Goal: Task Accomplishment & Management: Complete application form

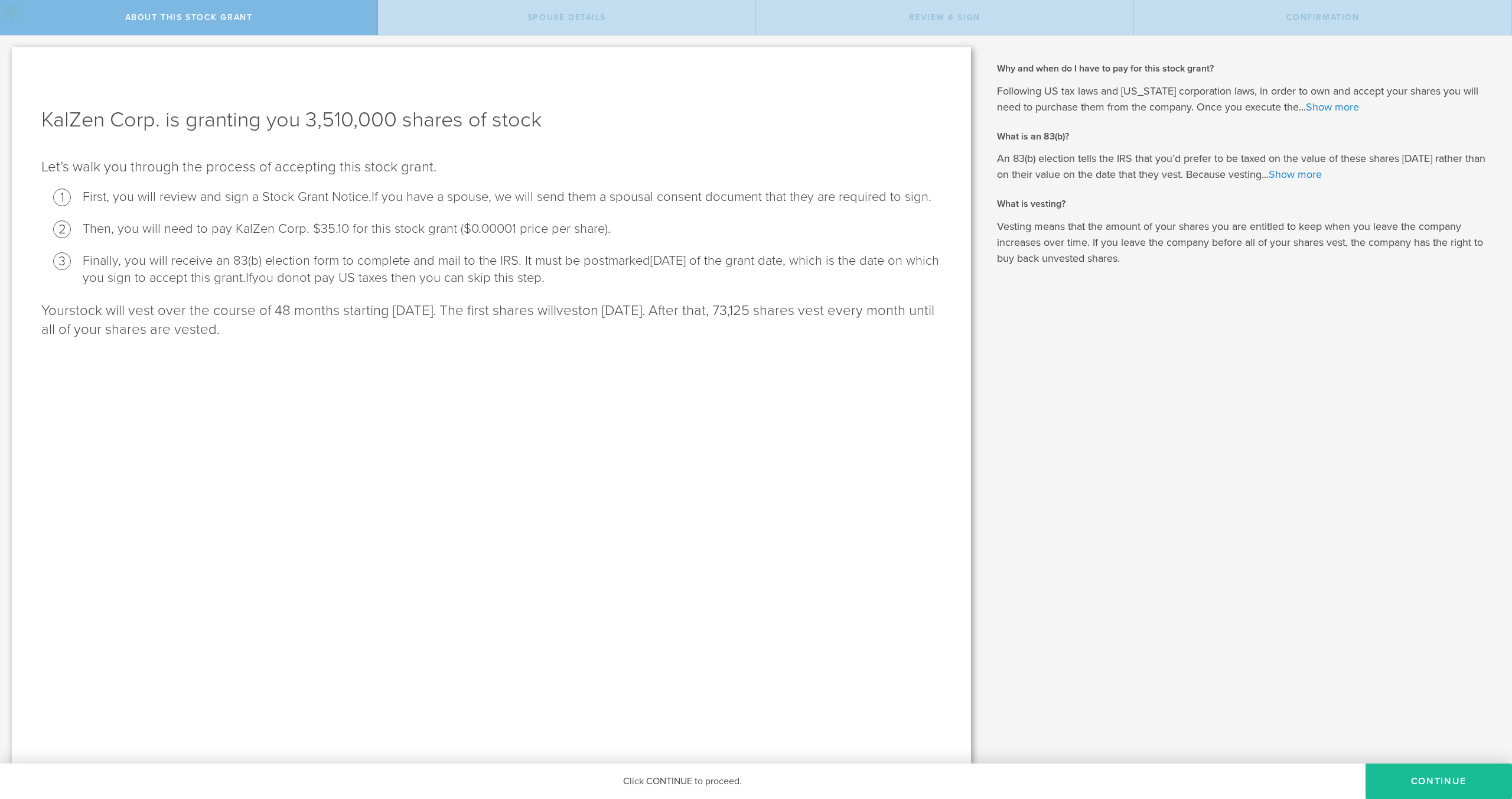
click at [279, 220] on li "Then, you will need to pay KalZen Corp. $35.10 for this stock grant ($0.00001 p…" at bounding box center [513, 228] width 859 height 17
click at [314, 231] on li "Then, you will need to pay KalZen Corp. $35.10 for this stock grant ($0.00001 p…" at bounding box center [513, 228] width 859 height 17
click at [319, 231] on li "Then, you will need to pay KalZen Corp. $35.10 for this stock grant ($0.00001 p…" at bounding box center [513, 228] width 859 height 17
click at [318, 233] on li "Then, you will need to pay KalZen Corp. $35.10 for this stock grant ($0.00001 p…" at bounding box center [513, 228] width 859 height 17
drag, startPoint x: 318, startPoint y: 233, endPoint x: 311, endPoint y: 232, distance: 7.1
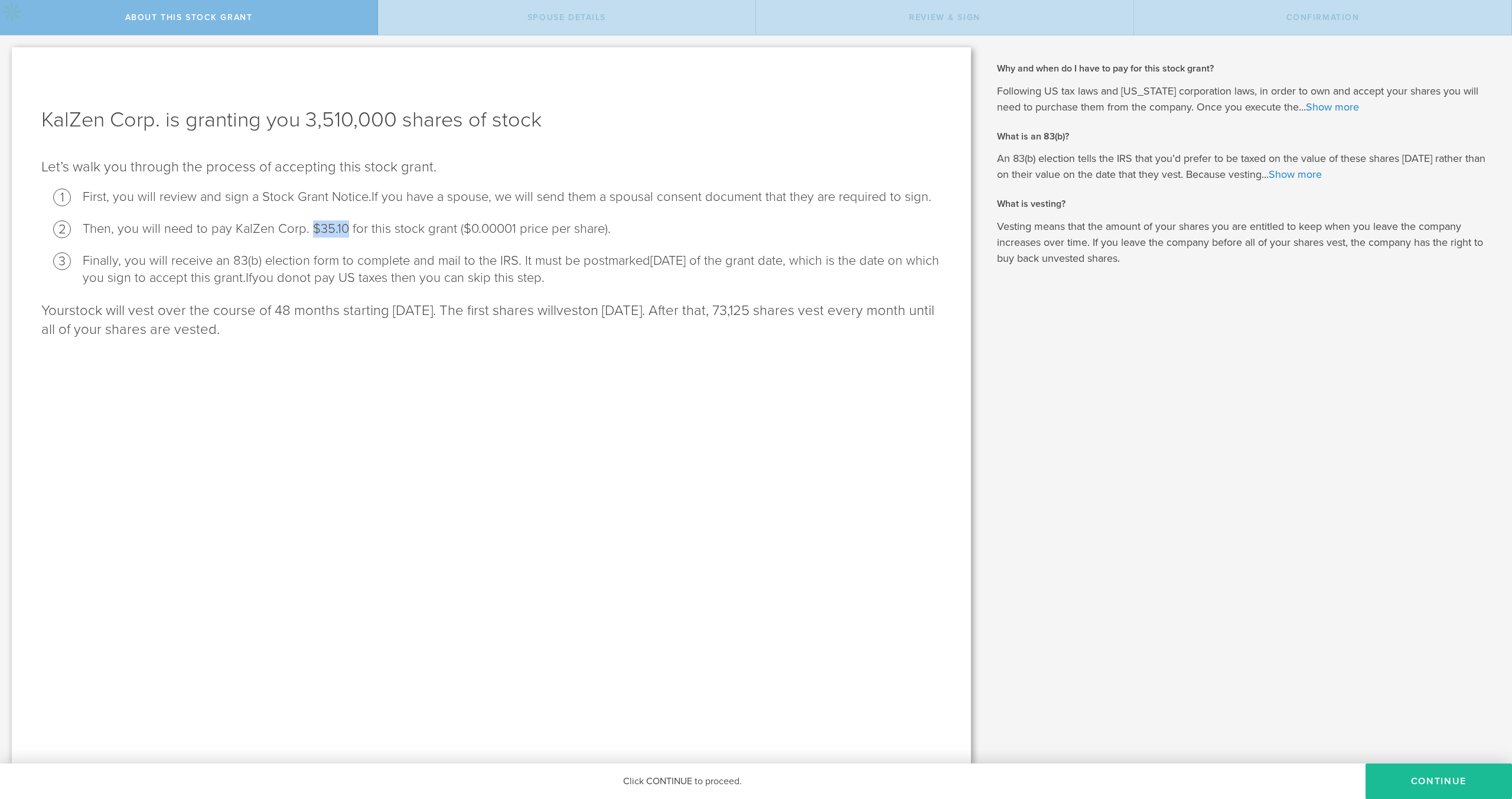
click at [311, 232] on li "Then, you will need to pay KalZen Corp. $35.10 for this stock grant ($0.00001 p…" at bounding box center [513, 228] width 859 height 17
click at [311, 231] on li "Then, you will need to pay KalZen Corp. $35.10 for this stock grant ($0.00001 p…" at bounding box center [513, 228] width 859 height 17
drag, startPoint x: 311, startPoint y: 231, endPoint x: 324, endPoint y: 225, distance: 14.3
click at [324, 225] on li "Then, you will need to pay KalZen Corp. $35.10 for this stock grant ($0.00001 p…" at bounding box center [513, 228] width 859 height 17
click at [1425, 779] on button "CONTINUE" at bounding box center [1439, 781] width 146 height 36
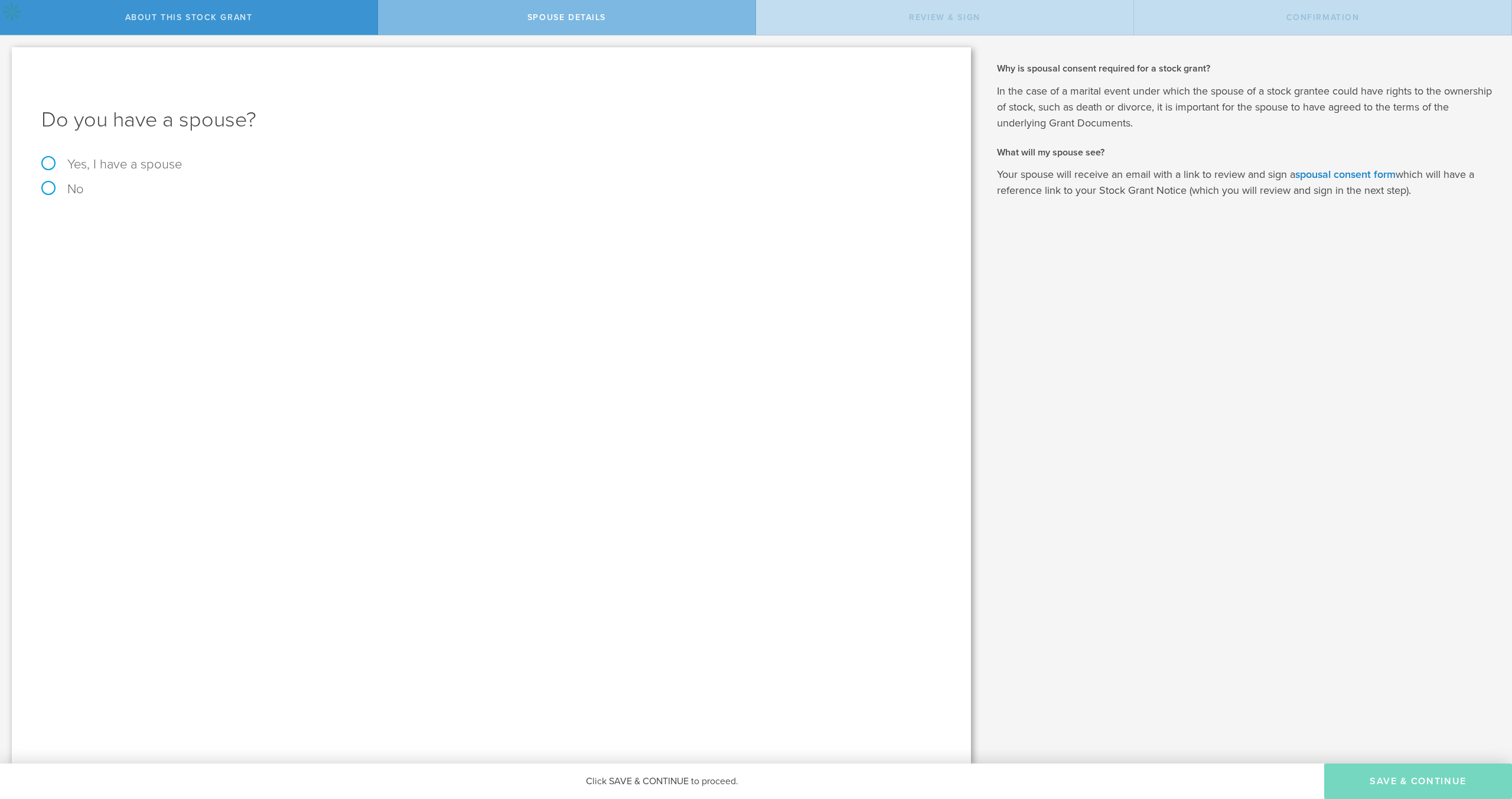
click at [59, 183] on label "No" at bounding box center [491, 189] width 900 height 13
click at [8, 54] on input "No" at bounding box center [4, 44] width 8 height 19
radio input "true"
drag, startPoint x: 1396, startPoint y: 778, endPoint x: 1285, endPoint y: 686, distance: 144.2
click at [1285, 36] on div "About this stock grant Spouse Details Review & Sign Confirmation KalZen Corp. i…" at bounding box center [756, 18] width 1512 height 36
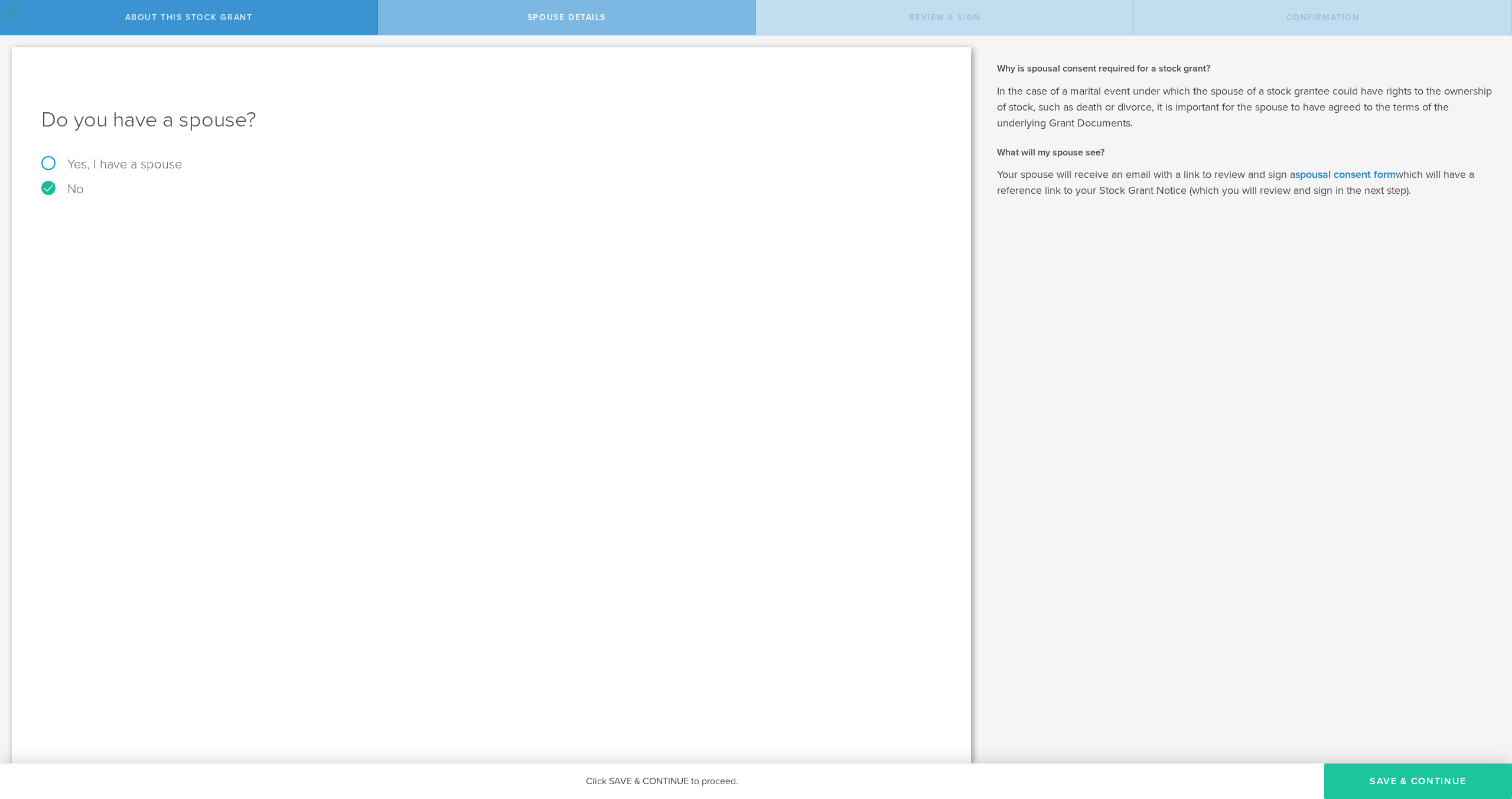
click at [1414, 782] on button "Save & Continue" at bounding box center [1418, 781] width 188 height 36
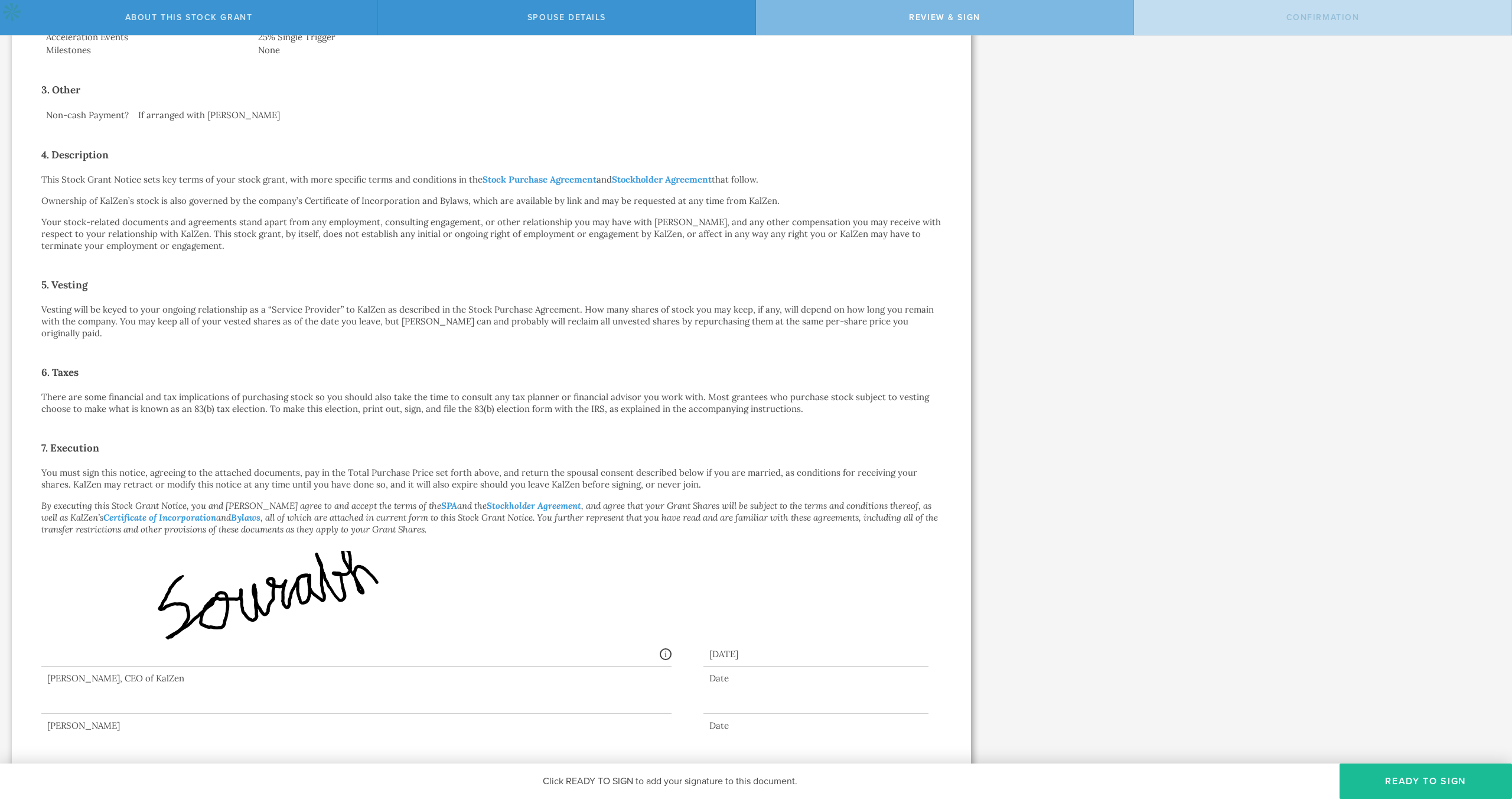
scroll to position [434, 0]
click at [755, 695] on div at bounding box center [816, 704] width 225 height 19
click at [170, 685] on div at bounding box center [357, 690] width 630 height 47
drag, startPoint x: 173, startPoint y: 691, endPoint x: 165, endPoint y: 690, distance: 8.1
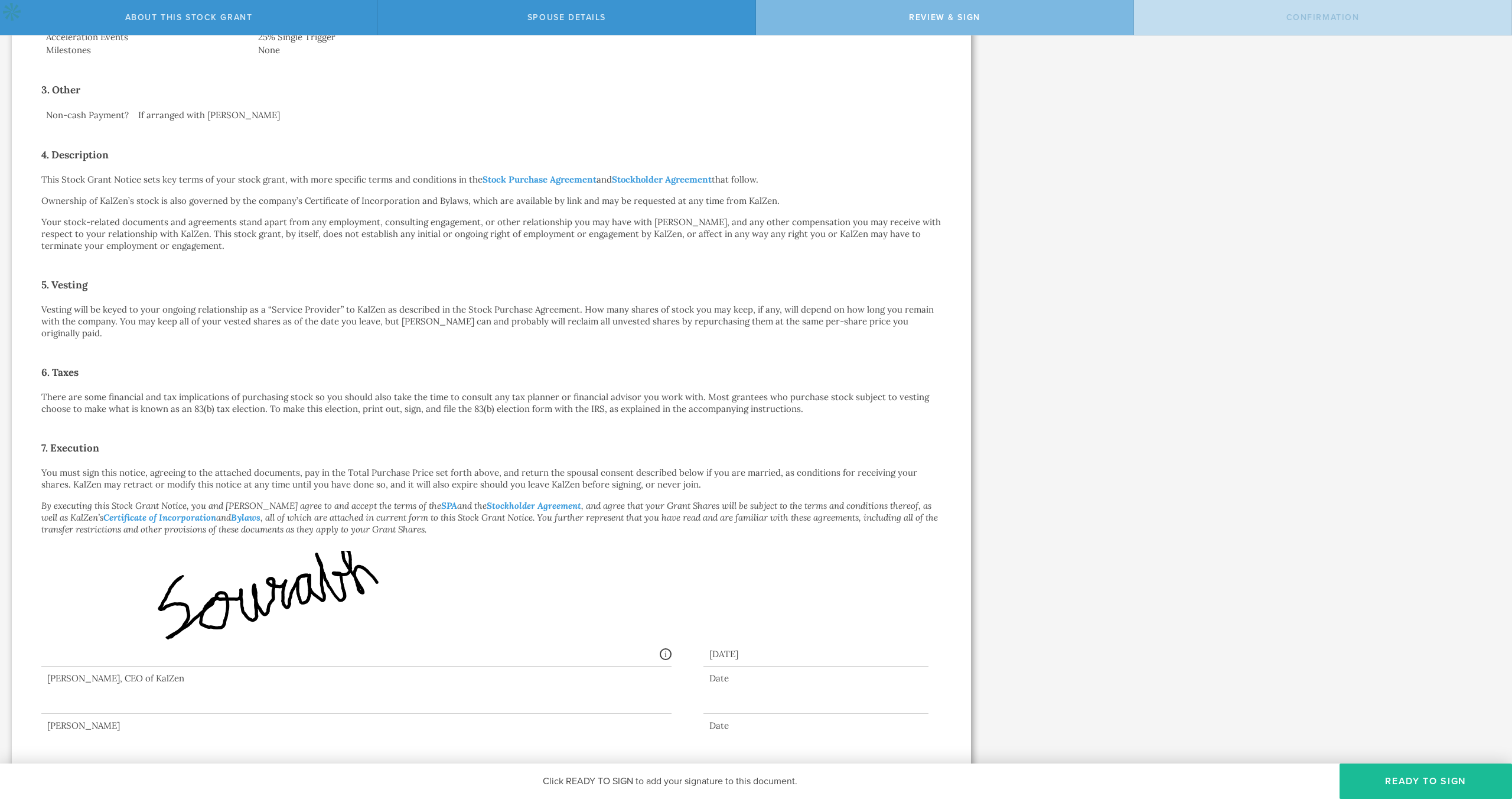
click at [173, 691] on div at bounding box center [357, 690] width 630 height 47
drag, startPoint x: 109, startPoint y: 674, endPoint x: 99, endPoint y: 677, distance: 10.4
click at [108, 674] on div at bounding box center [357, 690] width 630 height 47
click at [93, 679] on div at bounding box center [357, 690] width 630 height 47
click at [93, 680] on div at bounding box center [357, 690] width 630 height 47
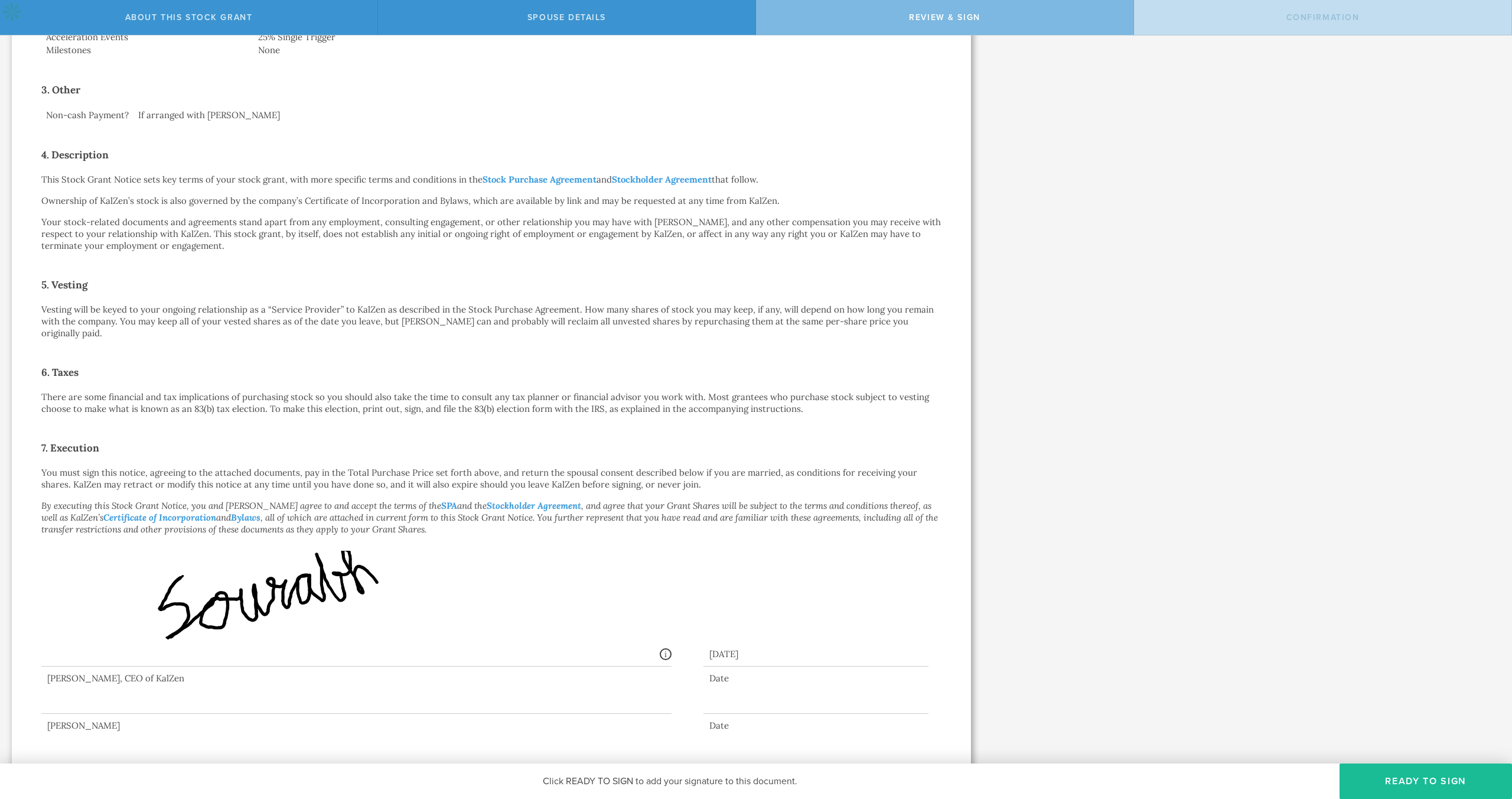
drag, startPoint x: 738, startPoint y: 709, endPoint x: 734, endPoint y: 692, distance: 17.5
click at [738, 719] on div "Date" at bounding box center [816, 725] width 225 height 12
click at [734, 695] on div at bounding box center [816, 704] width 225 height 19
click at [720, 719] on div "Date" at bounding box center [816, 725] width 225 height 12
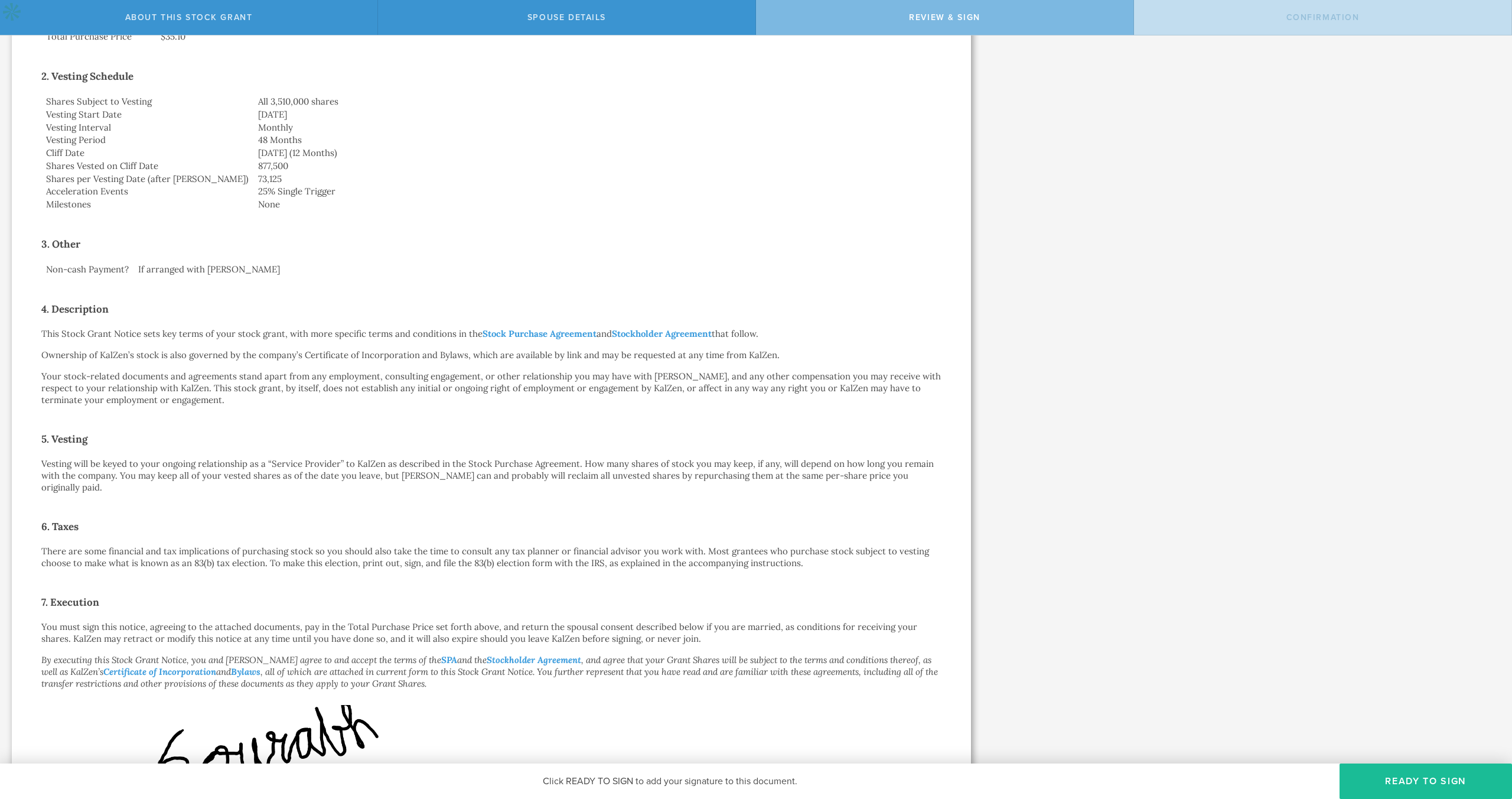
scroll to position [0, 0]
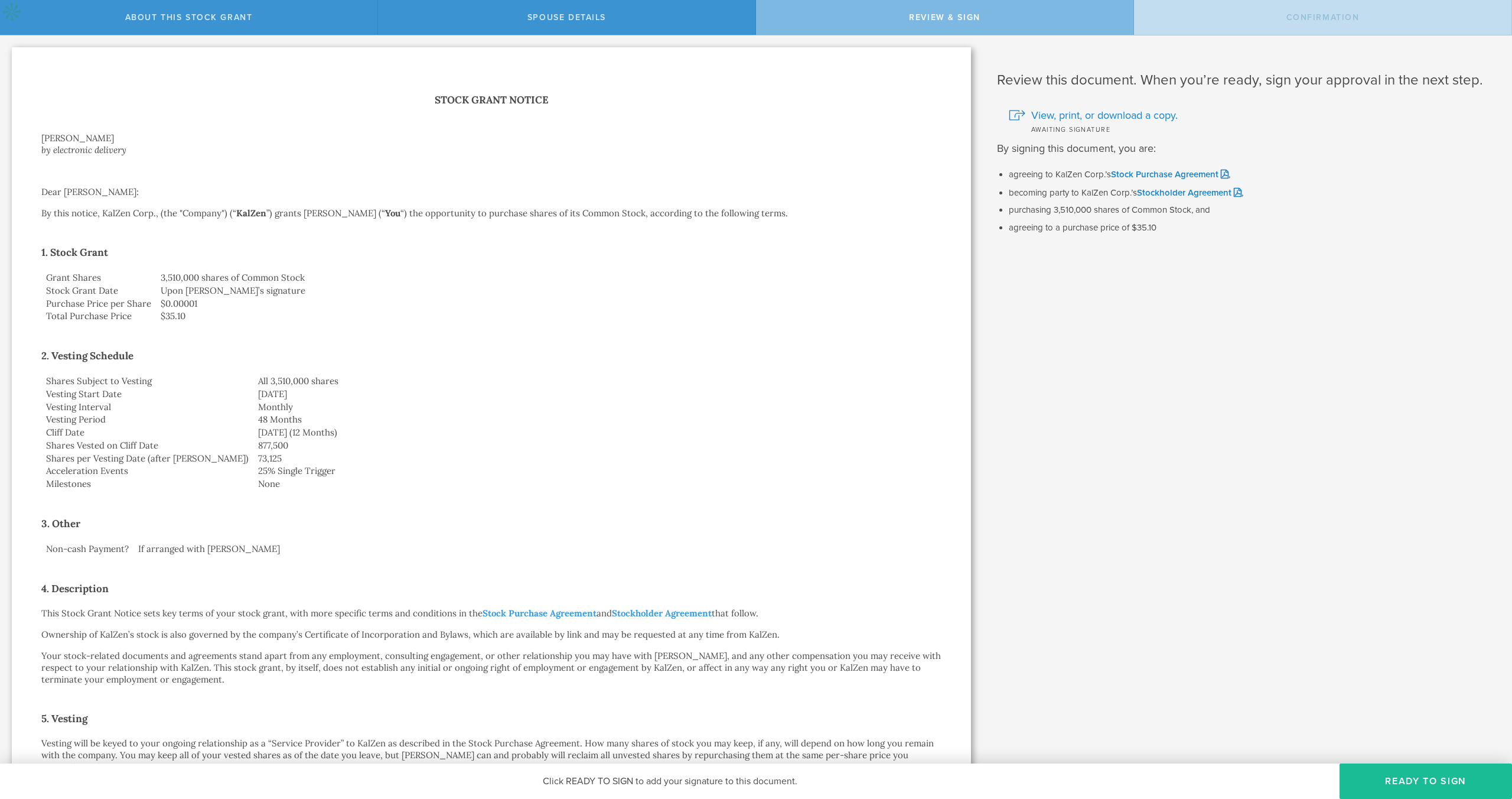
click at [1360, 706] on div "Why and when do I have to pay for this stock grant? Following US tax laws and […" at bounding box center [1247, 622] width 529 height 1173
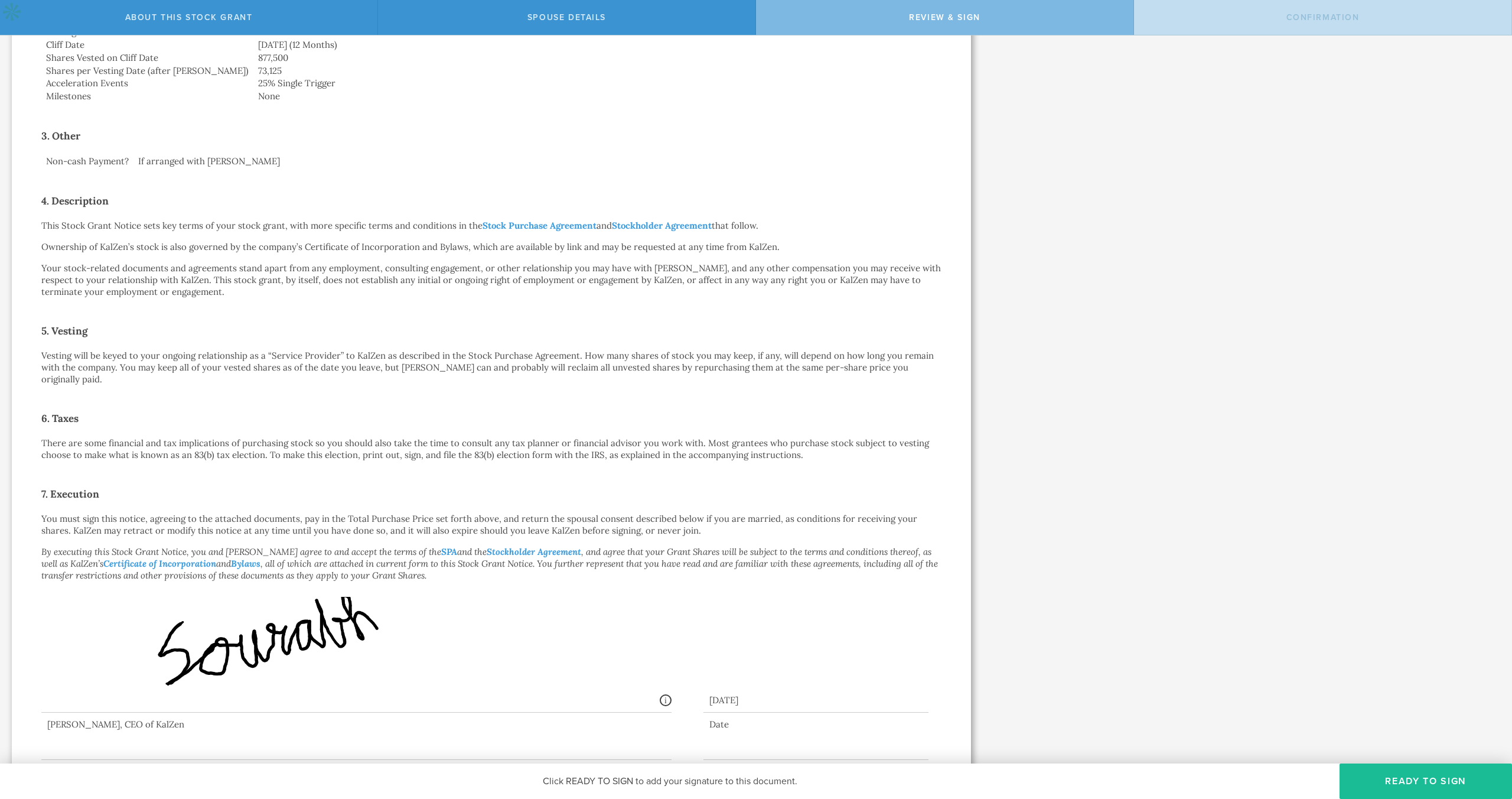
scroll to position [434, 0]
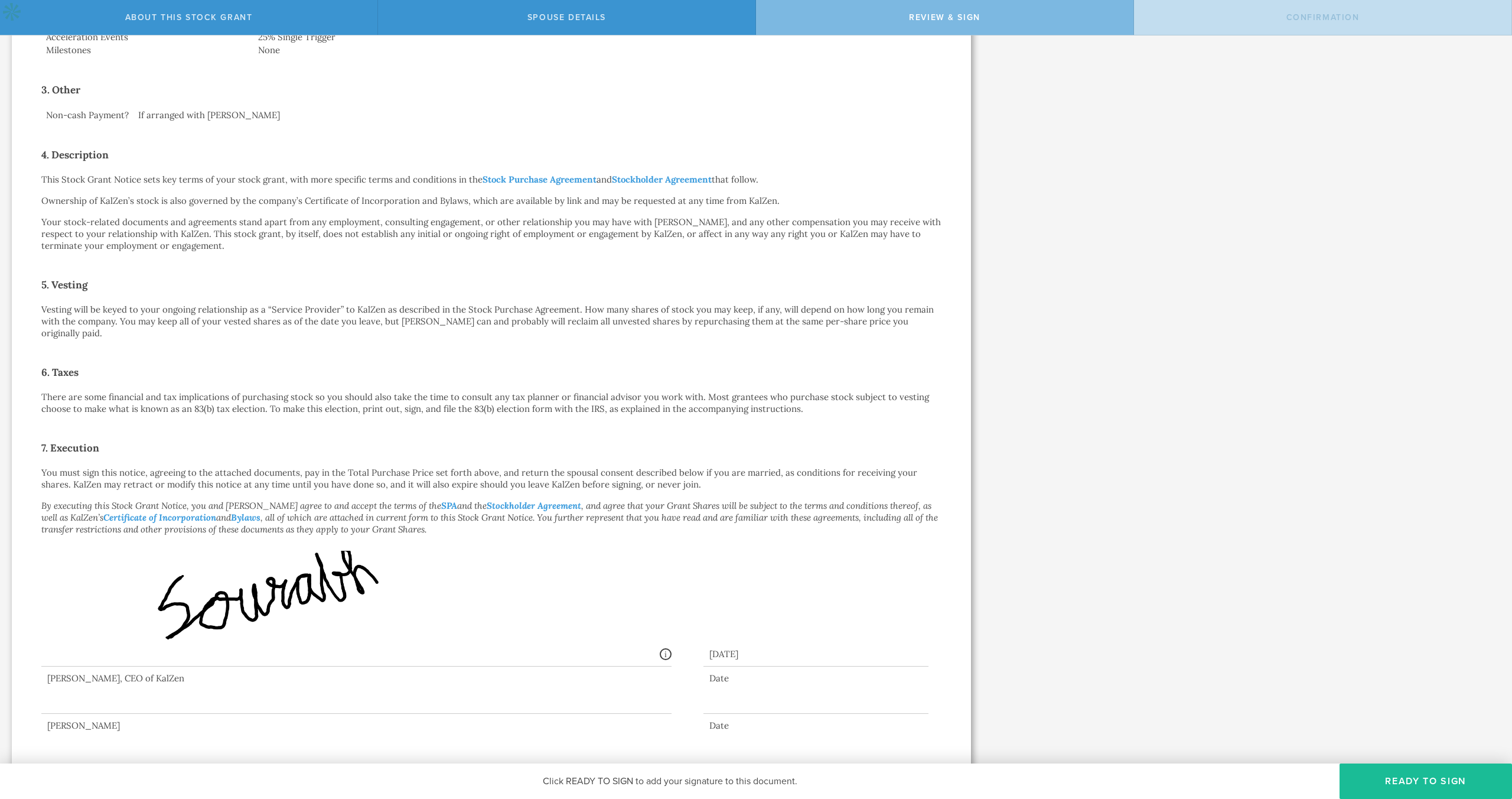
click at [231, 681] on div at bounding box center [357, 690] width 630 height 47
click at [137, 698] on div at bounding box center [357, 690] width 630 height 47
drag, startPoint x: 122, startPoint y: 699, endPoint x: 110, endPoint y: 696, distance: 12.4
click at [120, 699] on div at bounding box center [357, 690] width 630 height 47
drag, startPoint x: 107, startPoint y: 693, endPoint x: 224, endPoint y: 667, distance: 119.9
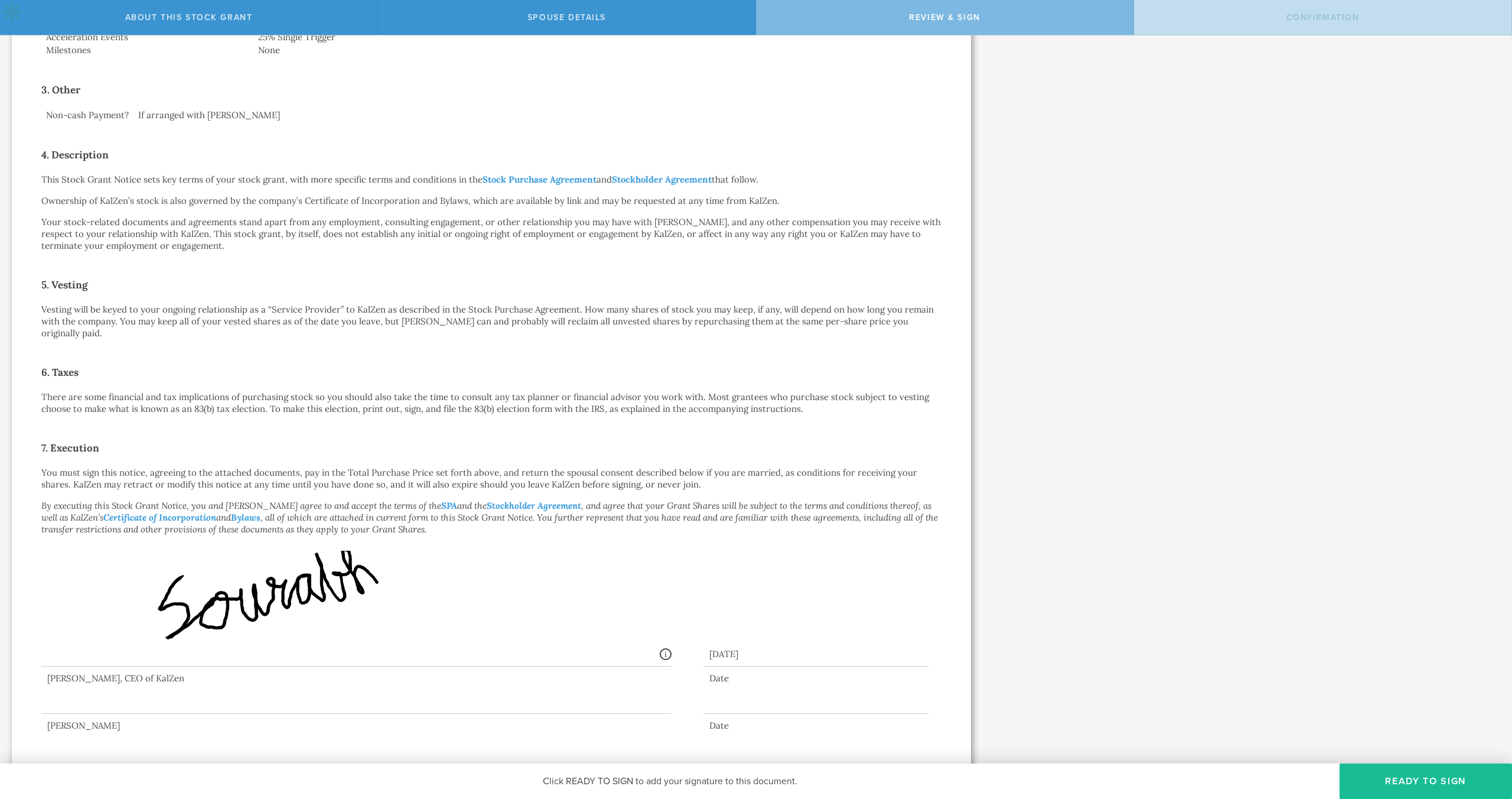
click at [179, 676] on div at bounding box center [357, 690] width 630 height 47
click at [1417, 783] on button "Ready to Sign" at bounding box center [1425, 781] width 173 height 36
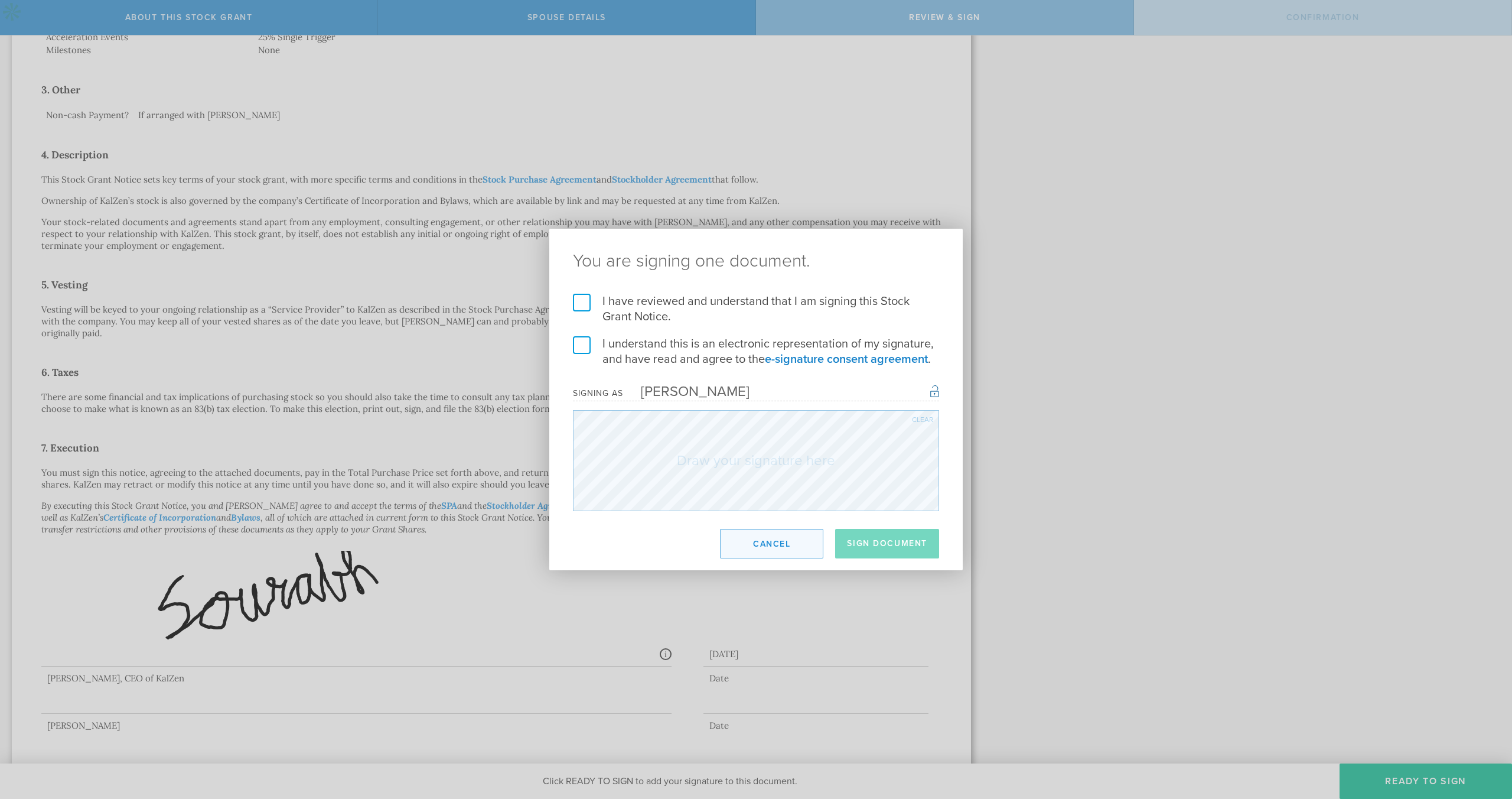
click at [762, 540] on button "Cancel" at bounding box center [771, 543] width 104 height 30
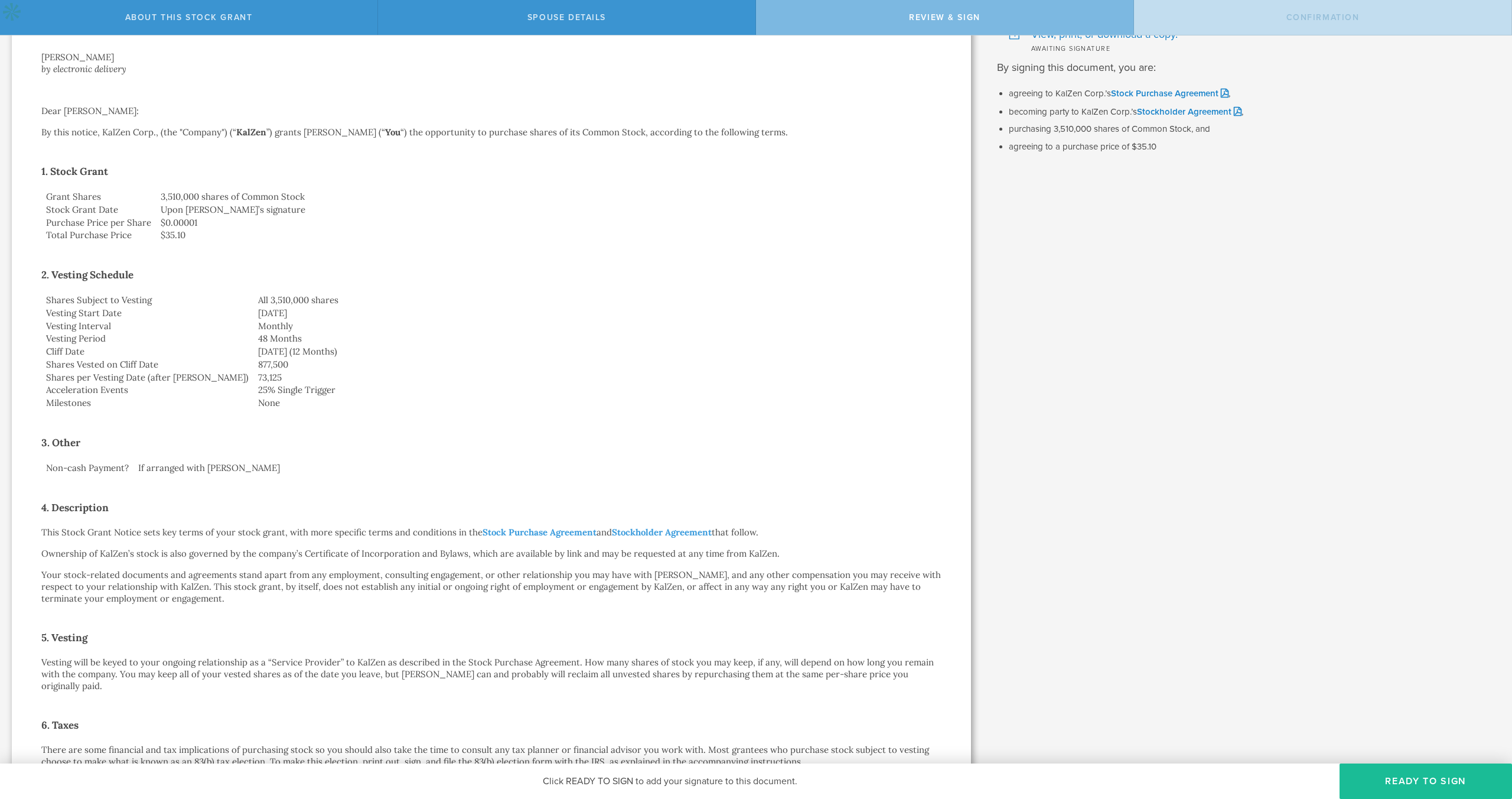
scroll to position [139, 0]
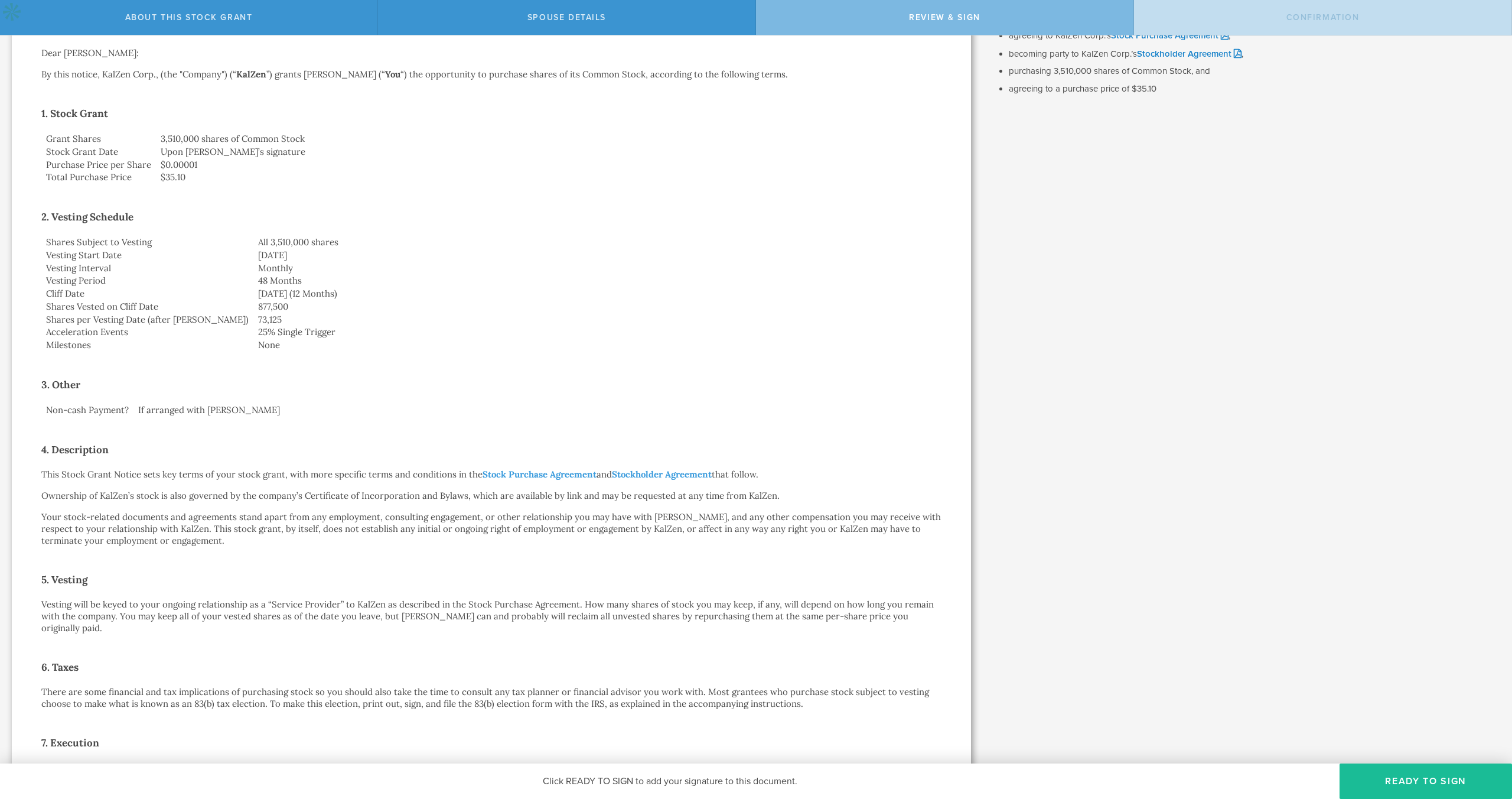
click at [443, 473] on p "This Stock Grant Notice sets key terms of your stock grant, with more specific …" at bounding box center [491, 474] width 900 height 12
click at [442, 473] on p "This Stock Grant Notice sets key terms of your stock grant, with more specific …" at bounding box center [491, 474] width 900 height 12
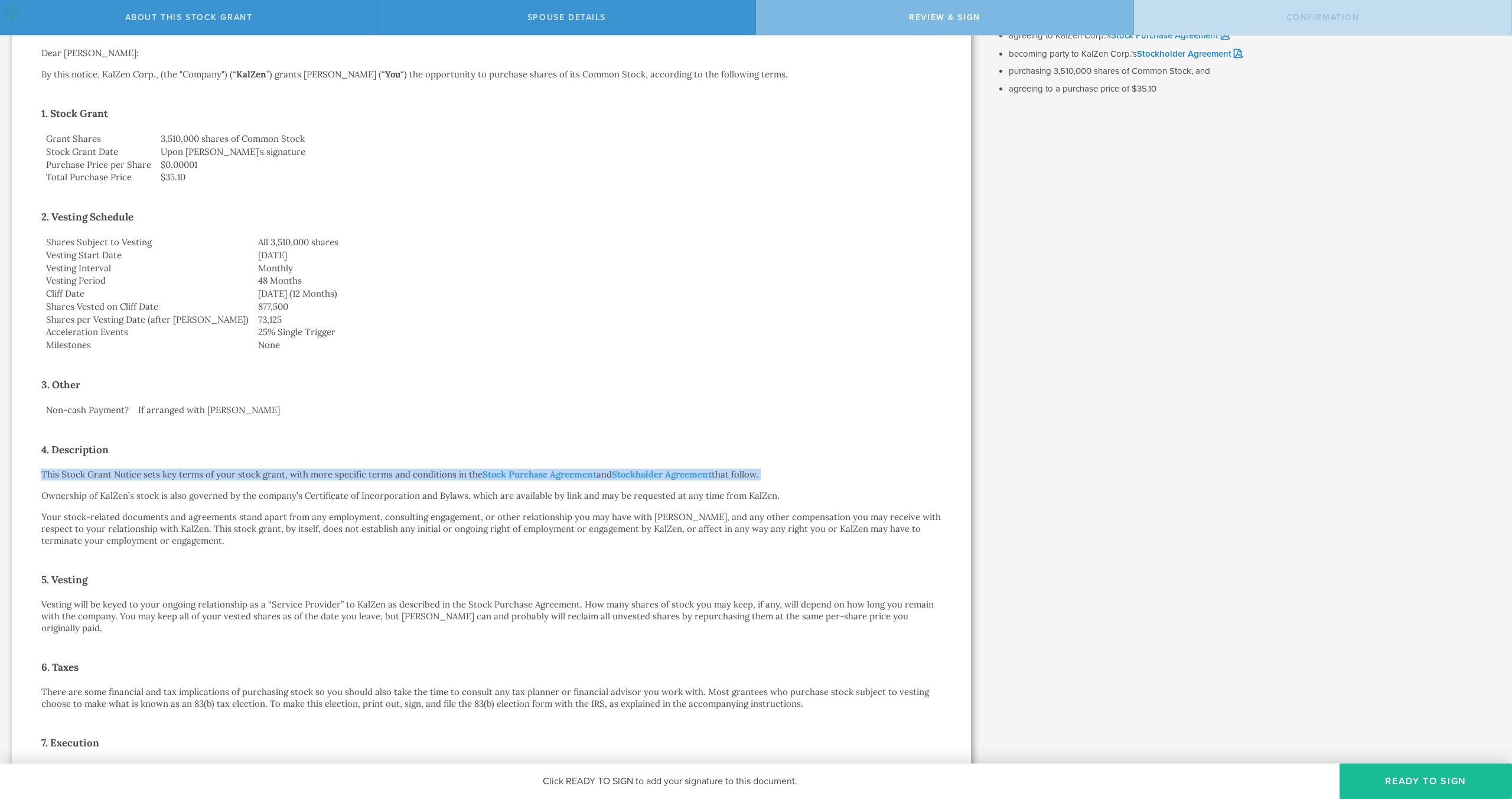
click at [442, 473] on p "This Stock Grant Notice sets key terms of your stock grant, with more specific …" at bounding box center [491, 474] width 900 height 12
click at [441, 474] on p "This Stock Grant Notice sets key terms of your stock grant, with more specific …" at bounding box center [491, 474] width 900 height 12
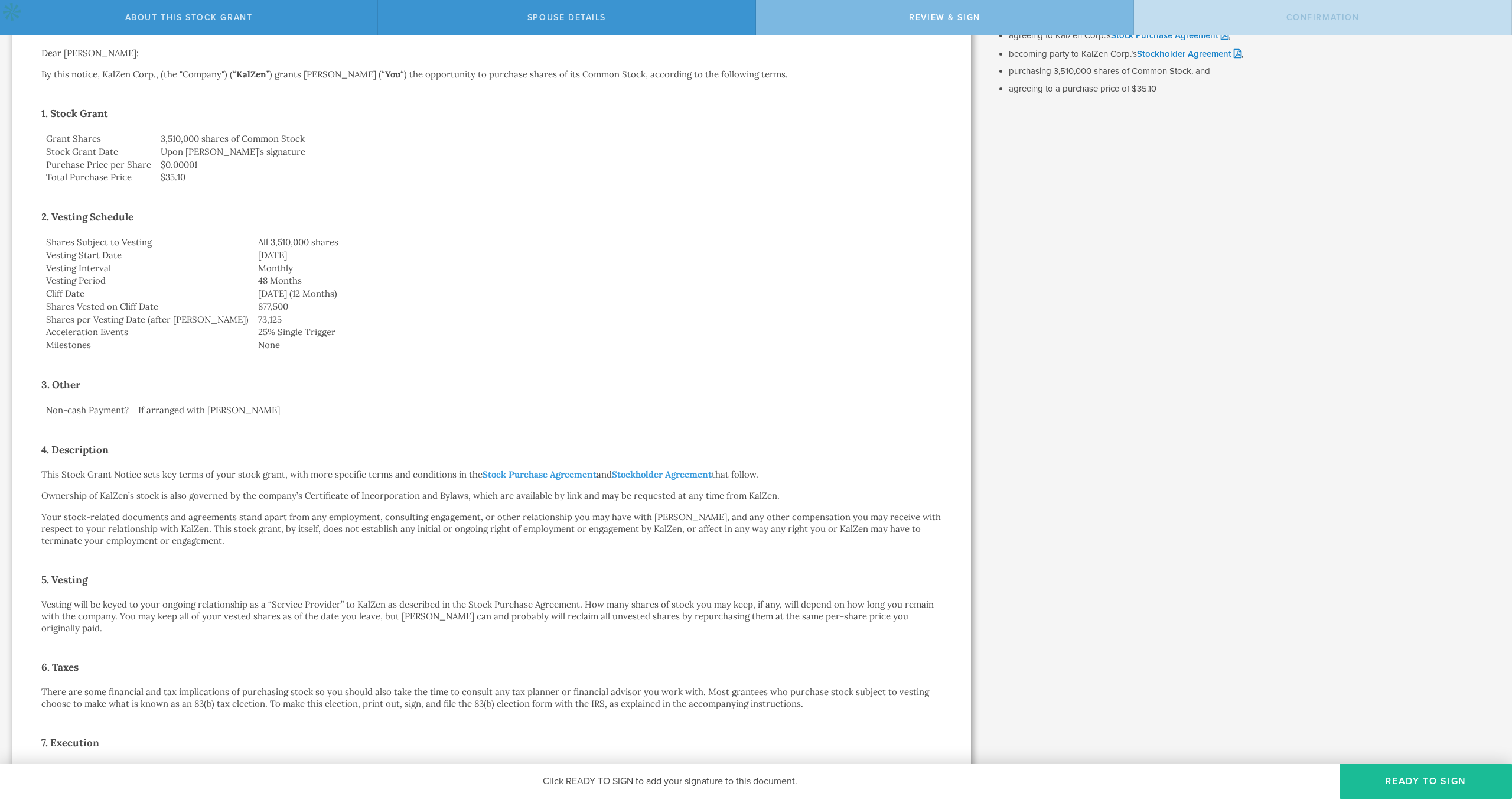
click at [440, 472] on p "This Stock Grant Notice sets key terms of your stock grant, with more specific …" at bounding box center [491, 474] width 900 height 12
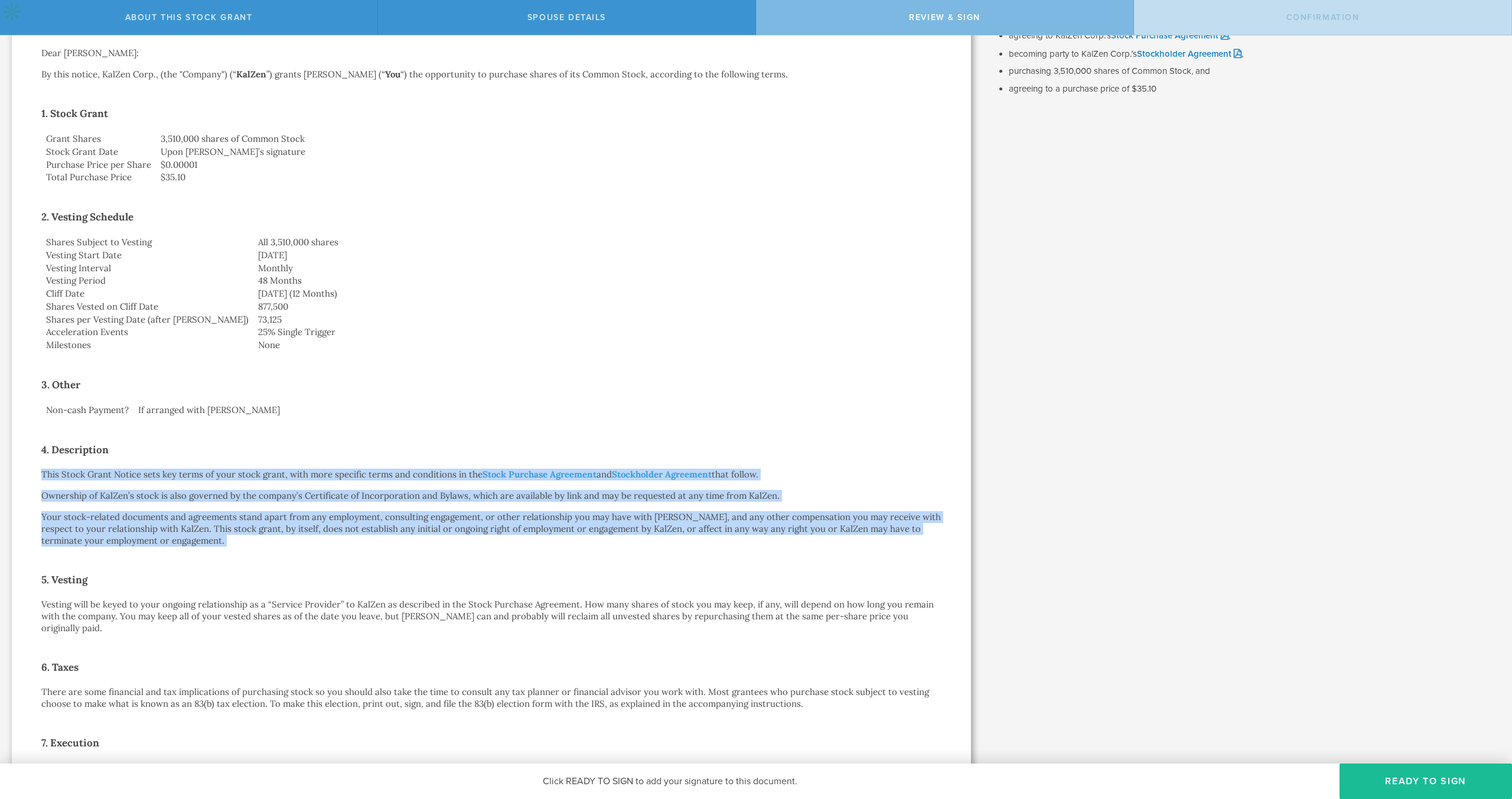
drag, startPoint x: 440, startPoint y: 472, endPoint x: 458, endPoint y: 514, distance: 45.7
click at [458, 514] on div "Stock Grant Notice [PERSON_NAME] by electronic delivery Dear [PERSON_NAME]: By …" at bounding box center [491, 489] width 900 height 1074
click at [458, 514] on p "Your stock-related documents and agreements stand apart from any employment, co…" at bounding box center [491, 528] width 900 height 36
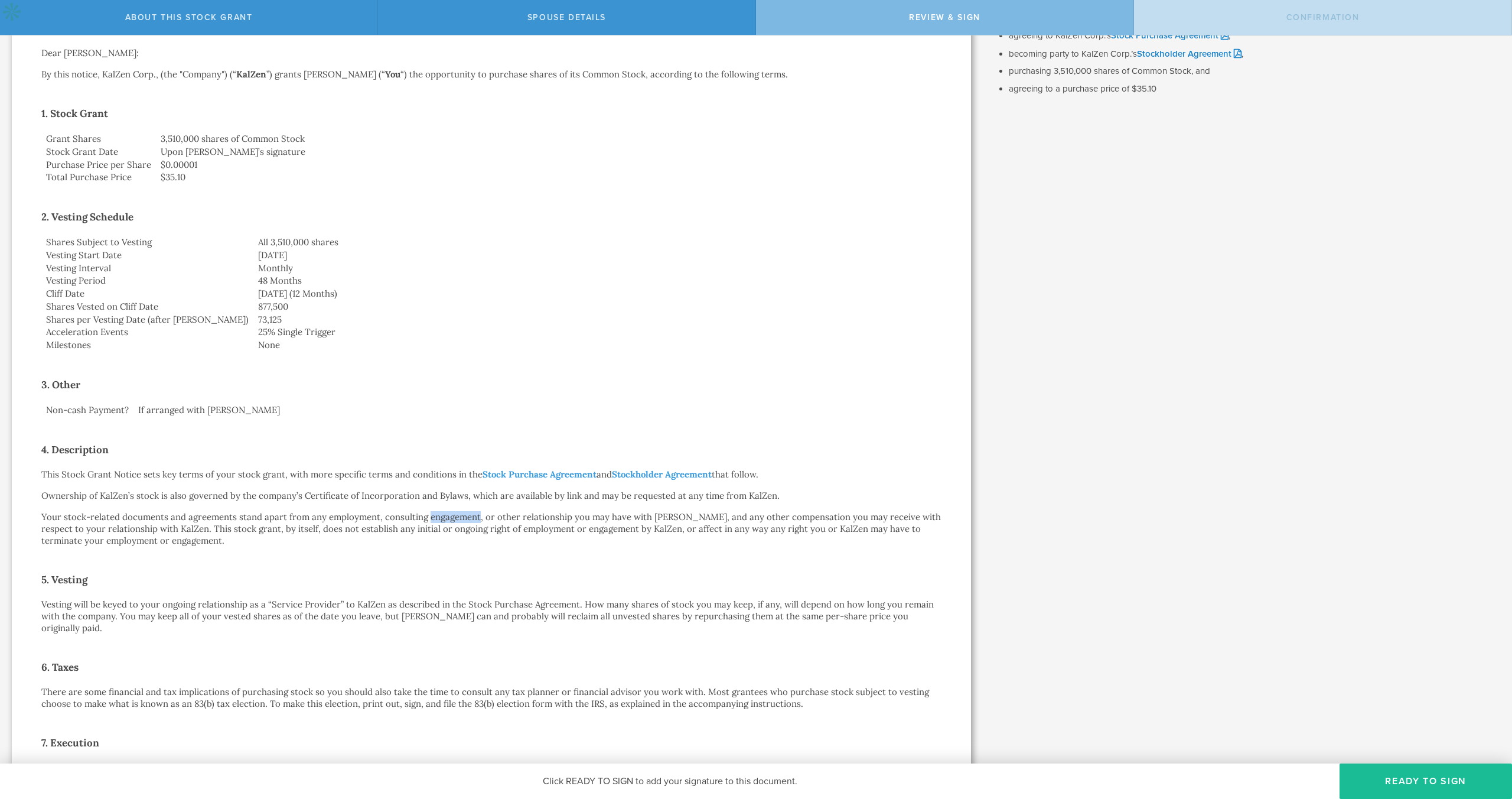
click at [455, 516] on p "Your stock-related documents and agreements stand apart from any employment, co…" at bounding box center [491, 528] width 900 height 36
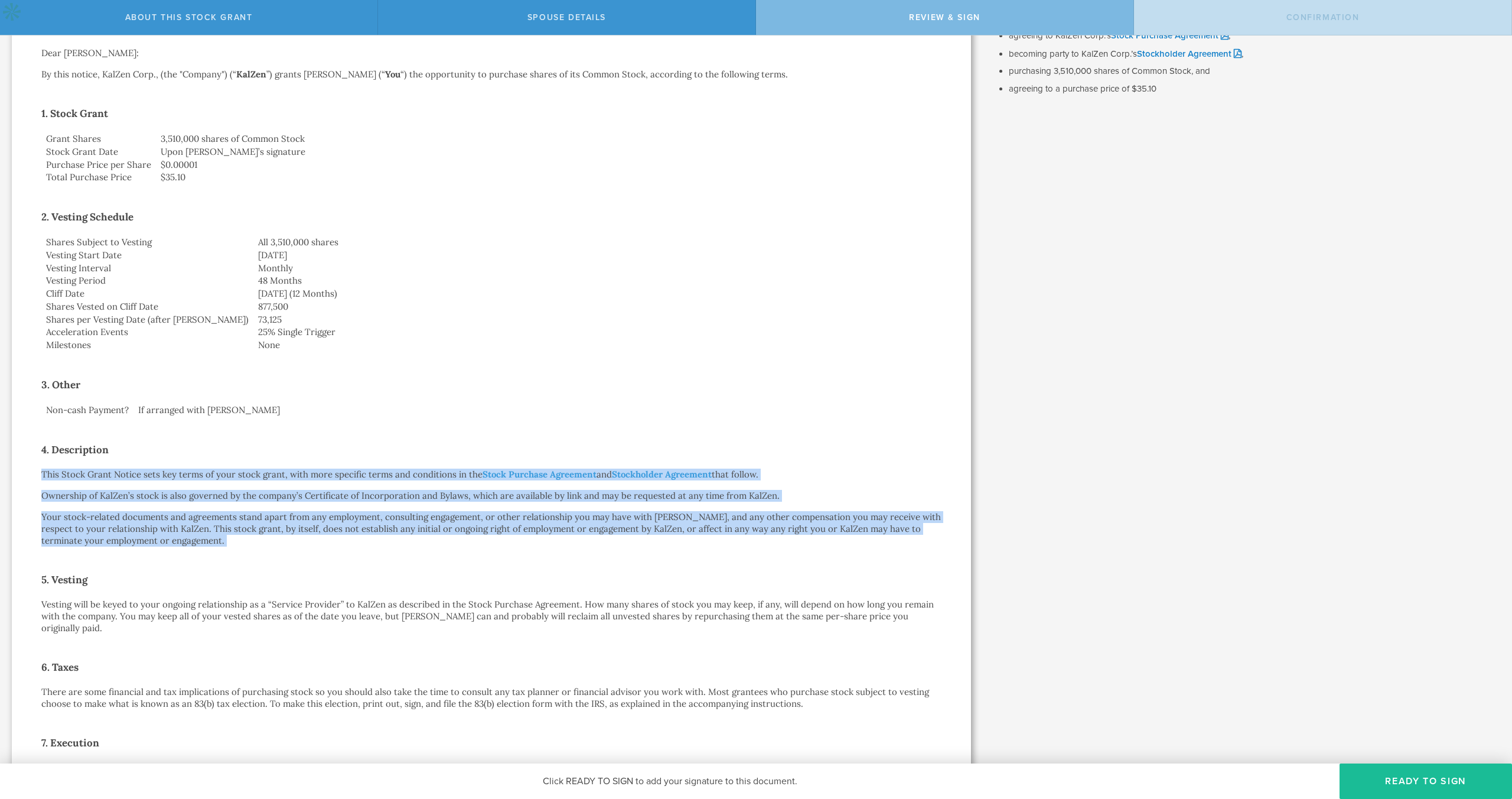
drag, startPoint x: 455, startPoint y: 516, endPoint x: 444, endPoint y: 475, distance: 42.4
click at [444, 475] on div "Stock Grant Notice [PERSON_NAME] by electronic delivery Dear [PERSON_NAME]: By …" at bounding box center [491, 489] width 900 height 1074
click at [444, 475] on p "This Stock Grant Notice sets key terms of your stock grant, with more specific …" at bounding box center [491, 474] width 900 height 12
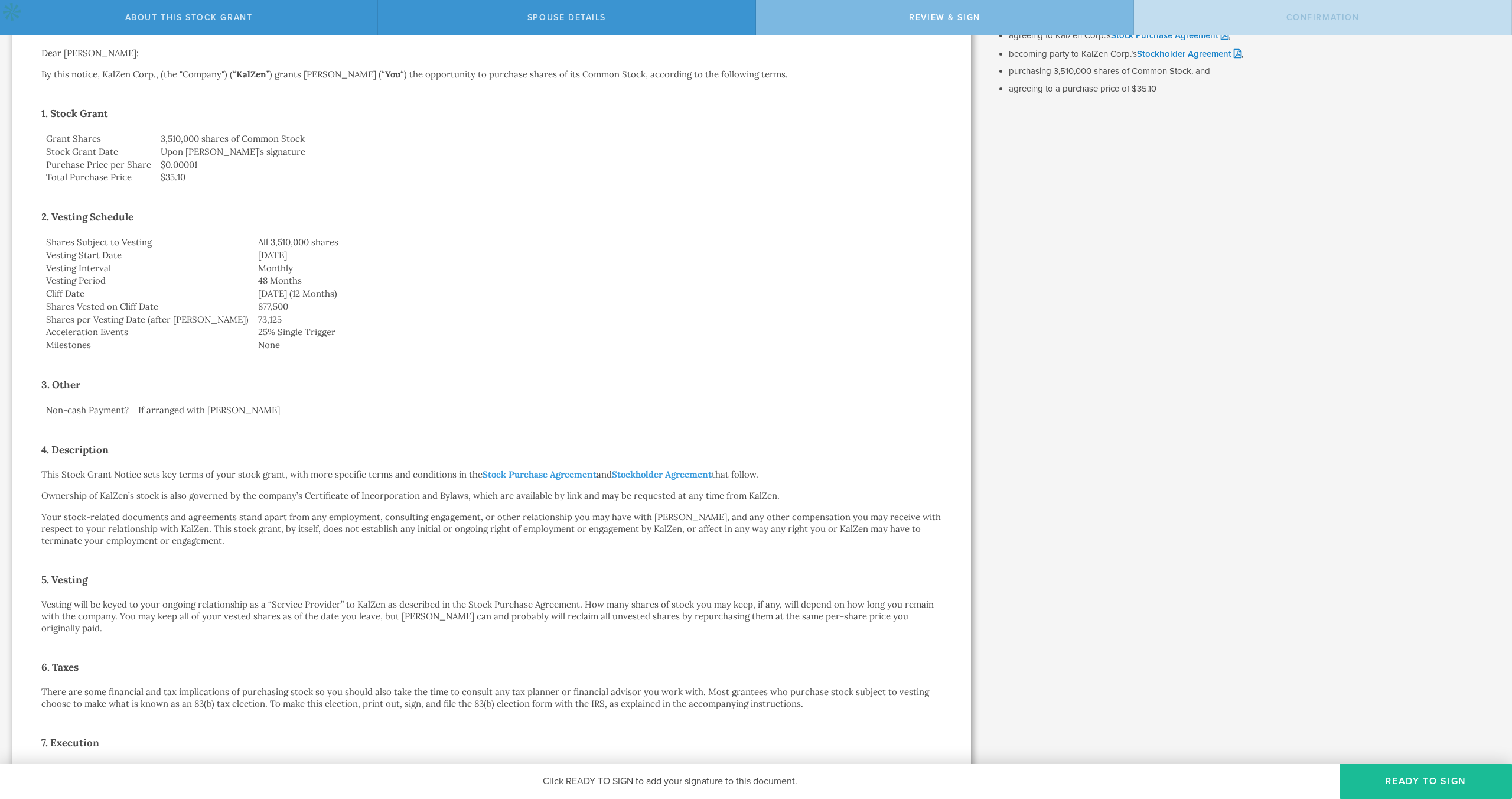
click at [443, 475] on p "This Stock Grant Notice sets key terms of your stock grant, with more specific …" at bounding box center [491, 474] width 900 height 12
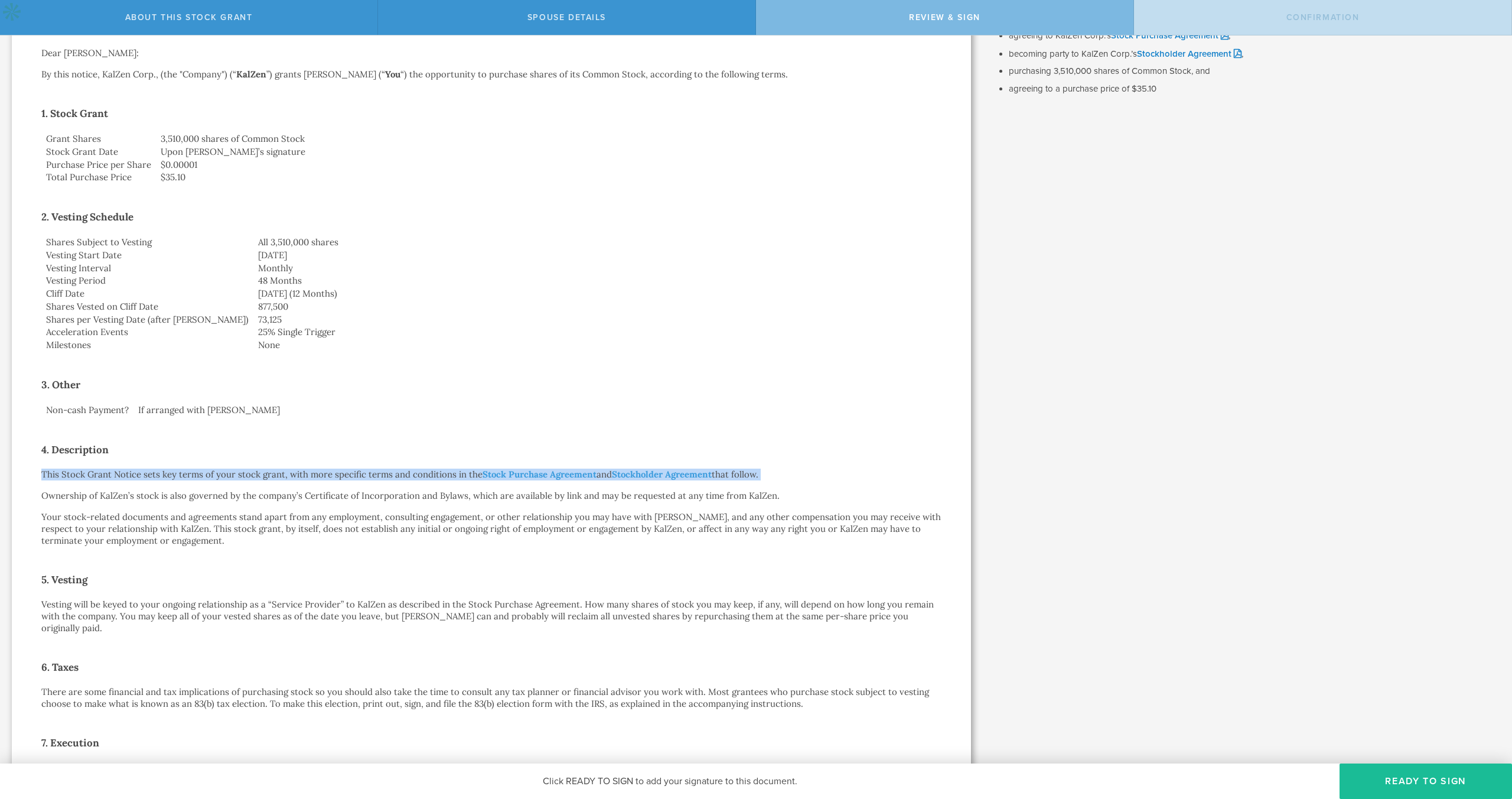
click at [443, 475] on p "This Stock Grant Notice sets key terms of your stock grant, with more specific …" at bounding box center [491, 474] width 900 height 12
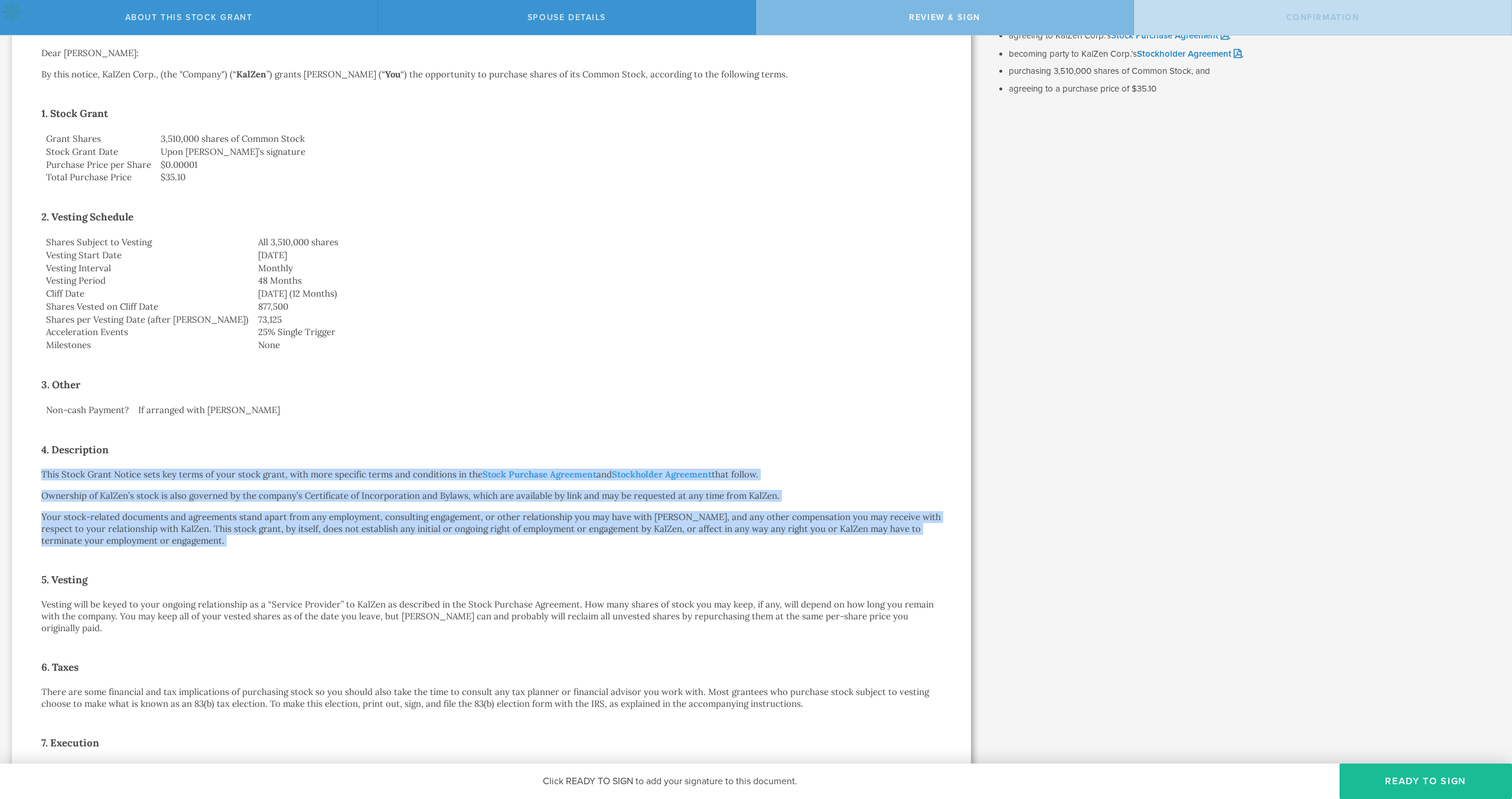
drag, startPoint x: 443, startPoint y: 475, endPoint x: 447, endPoint y: 524, distance: 49.2
click at [447, 524] on div "Stock Grant Notice [PERSON_NAME] by electronic delivery Dear [PERSON_NAME]: By …" at bounding box center [491, 489] width 900 height 1074
click at [446, 518] on p "Your stock-related documents and agreements stand apart from any employment, co…" at bounding box center [491, 528] width 900 height 36
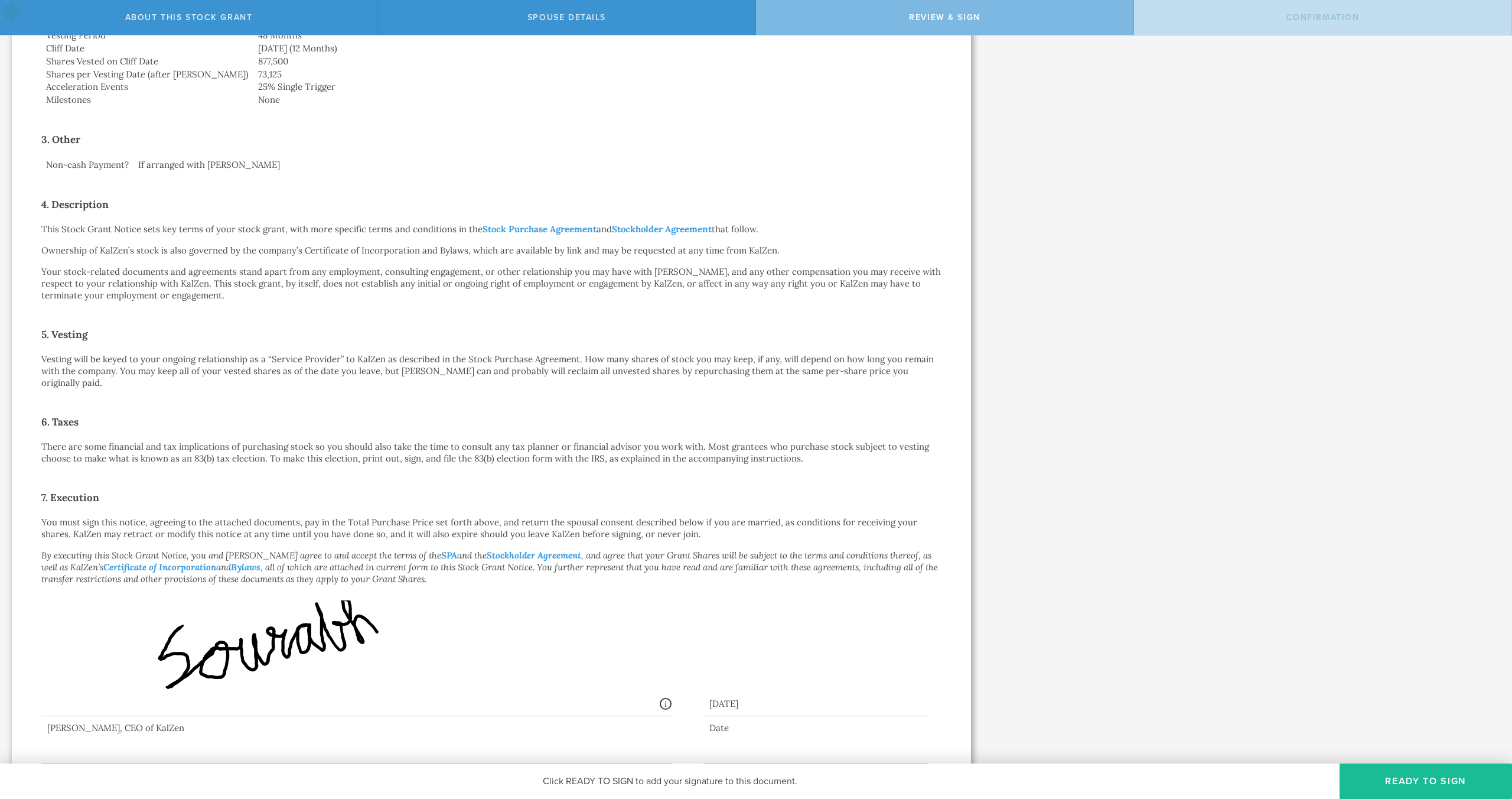
scroll to position [0, 0]
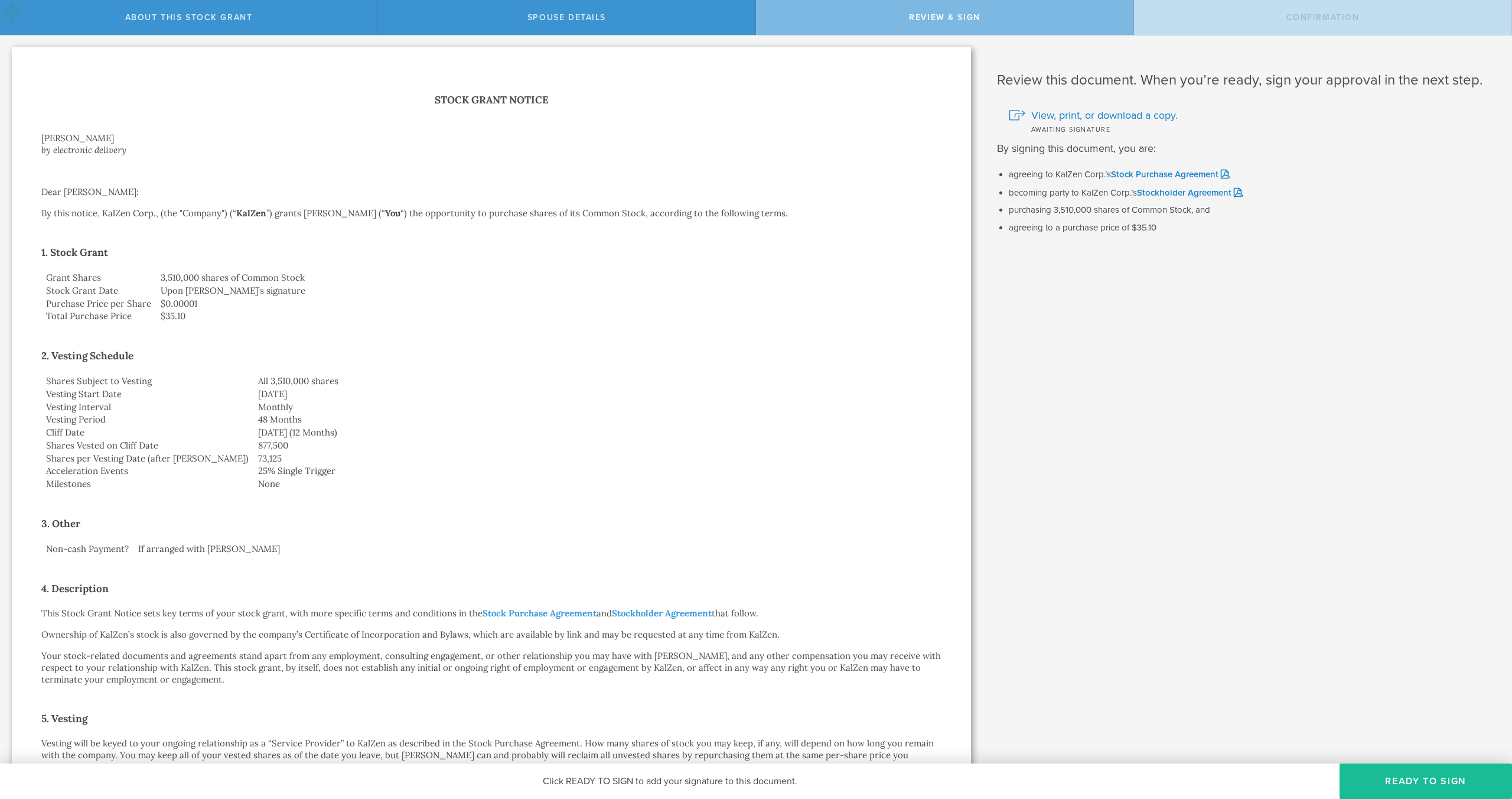
click at [254, 472] on td "25% Single Trigger" at bounding box center [597, 470] width 688 height 13
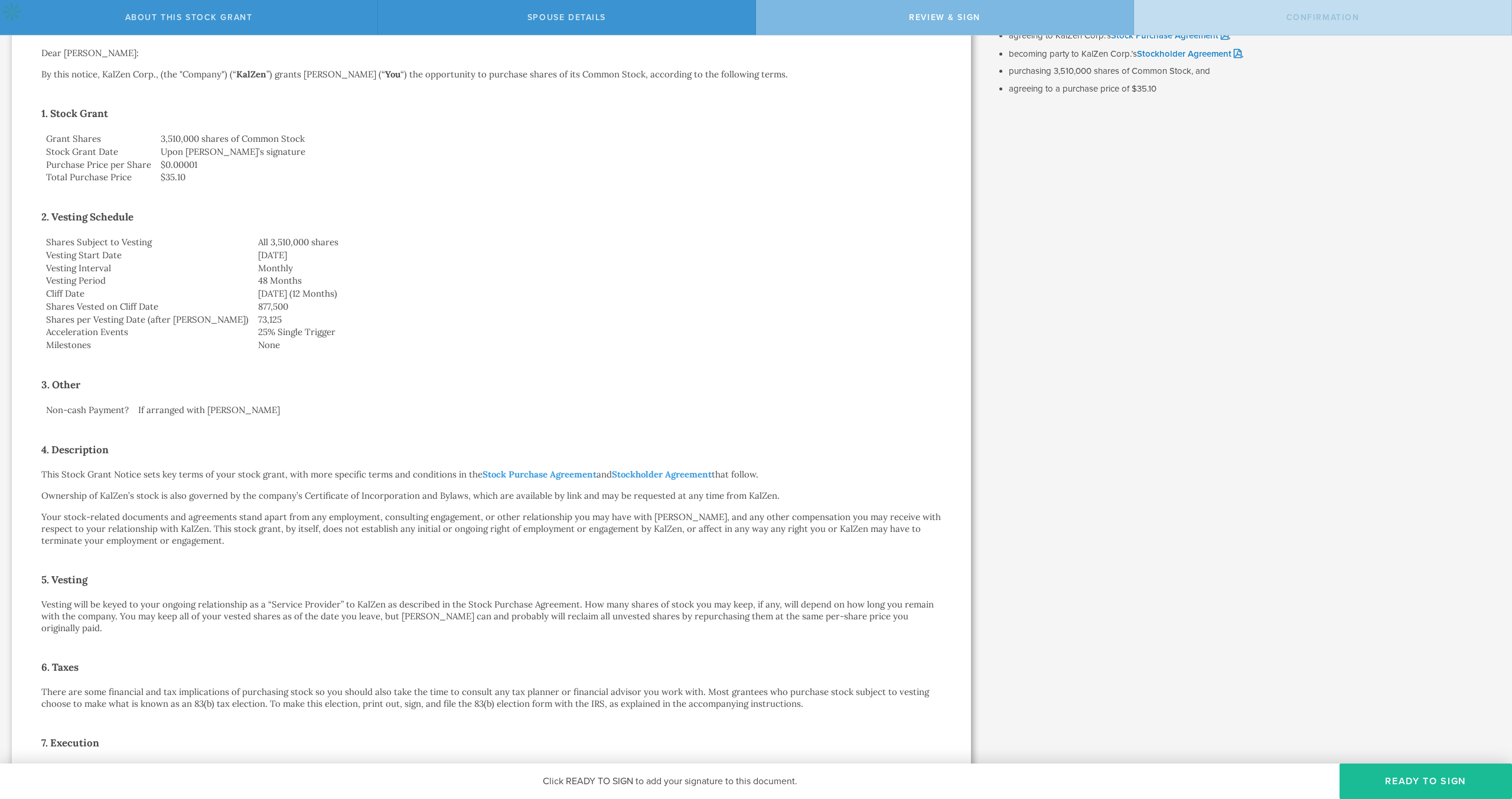
scroll to position [140, 0]
click at [254, 341] on td "None" at bounding box center [597, 343] width 688 height 13
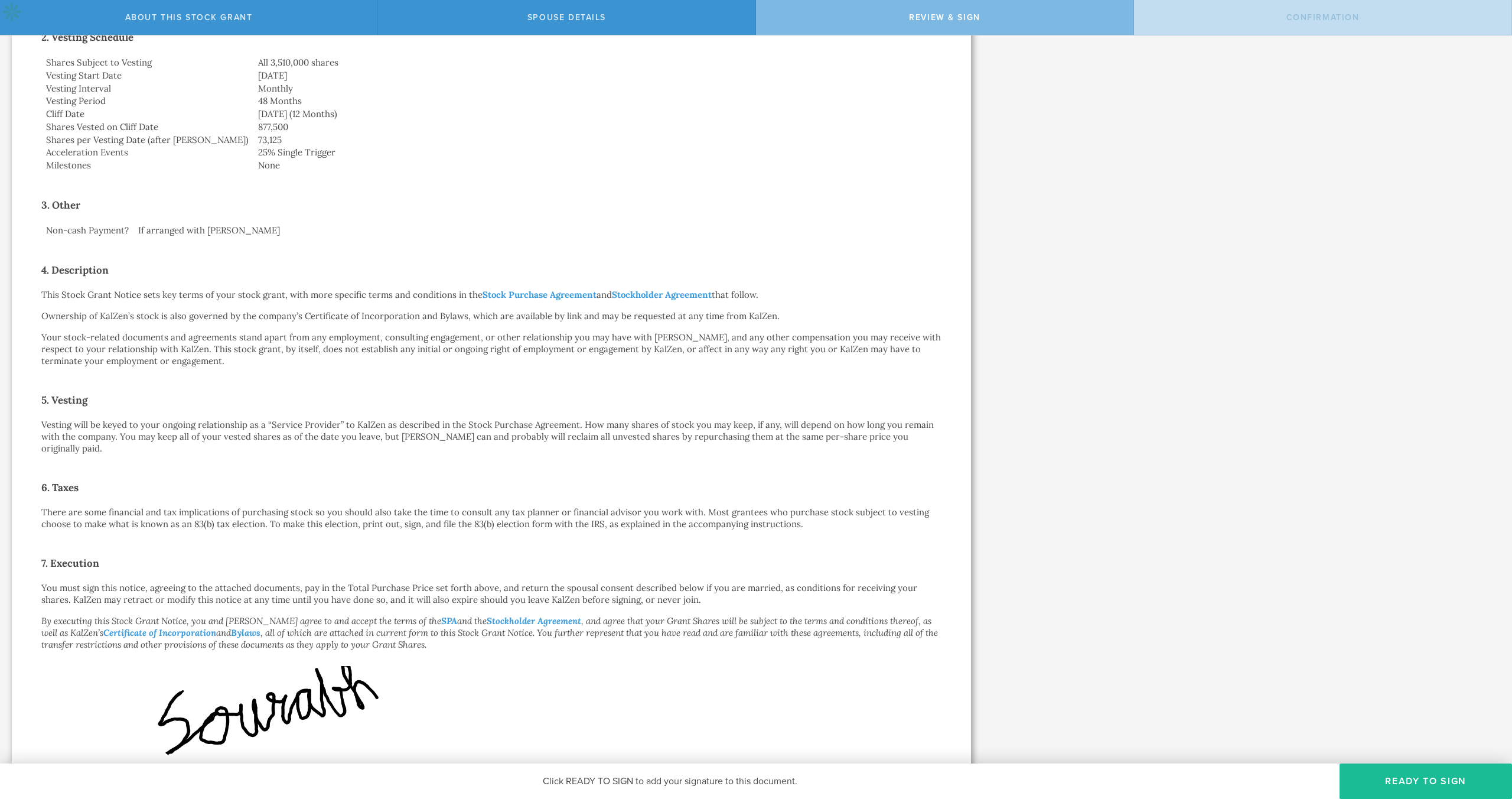
scroll to position [434, 0]
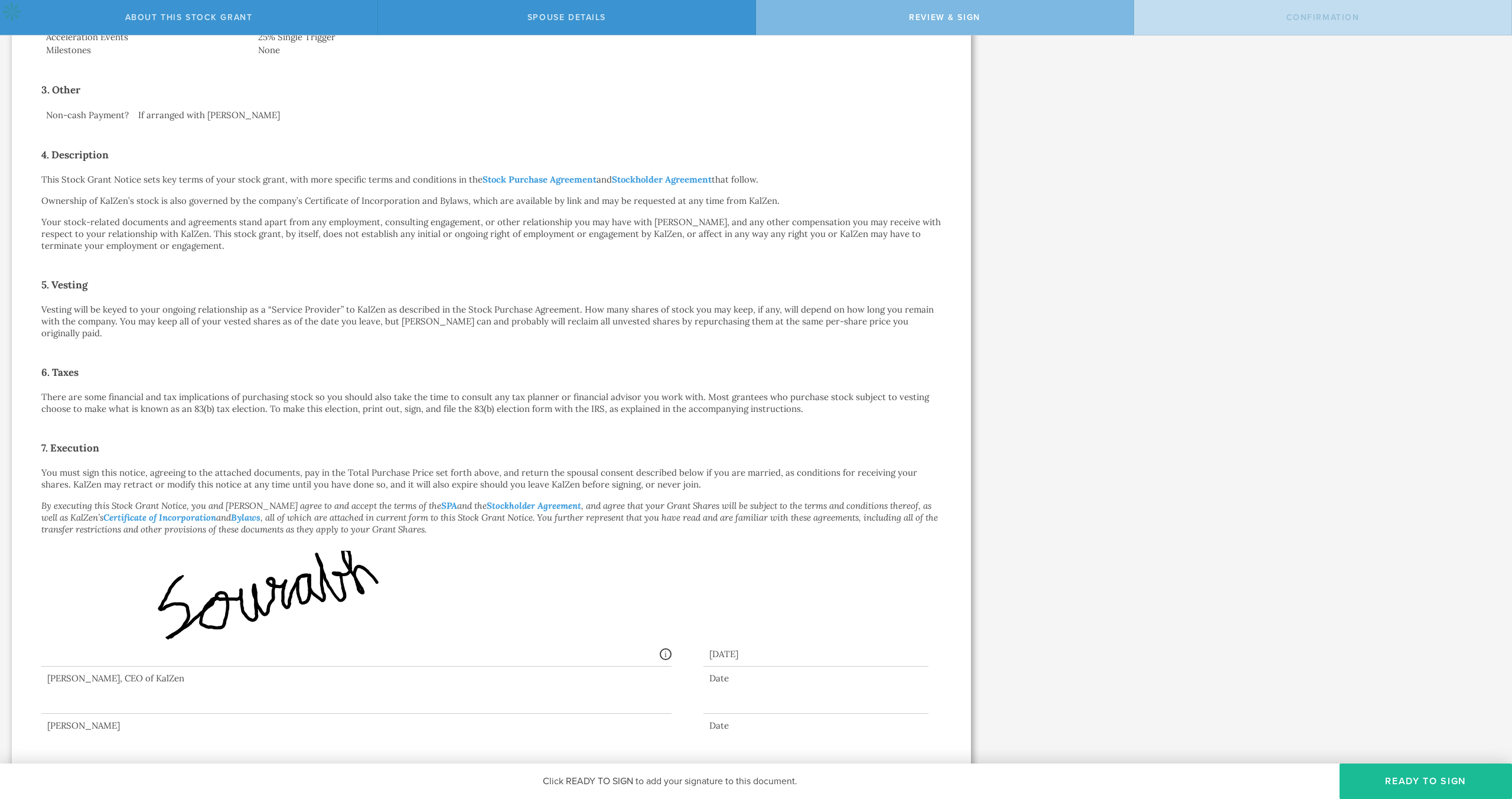
click at [234, 391] on p "There are some financial and tax implications of purchasing stock so you should…" at bounding box center [491, 403] width 900 height 24
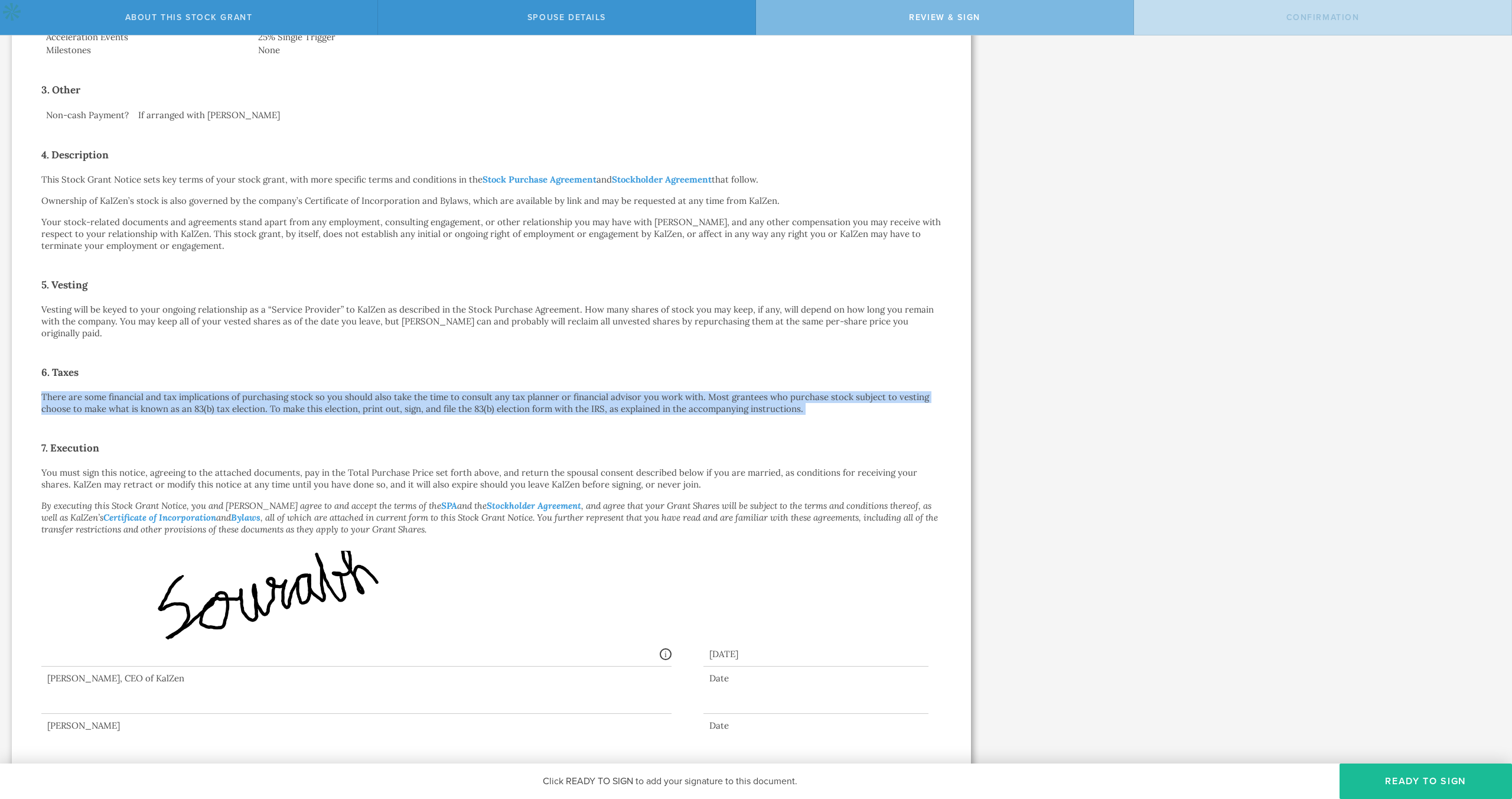
click at [234, 391] on p "There are some financial and tax implications of purchasing stock so you should…" at bounding box center [491, 403] width 900 height 24
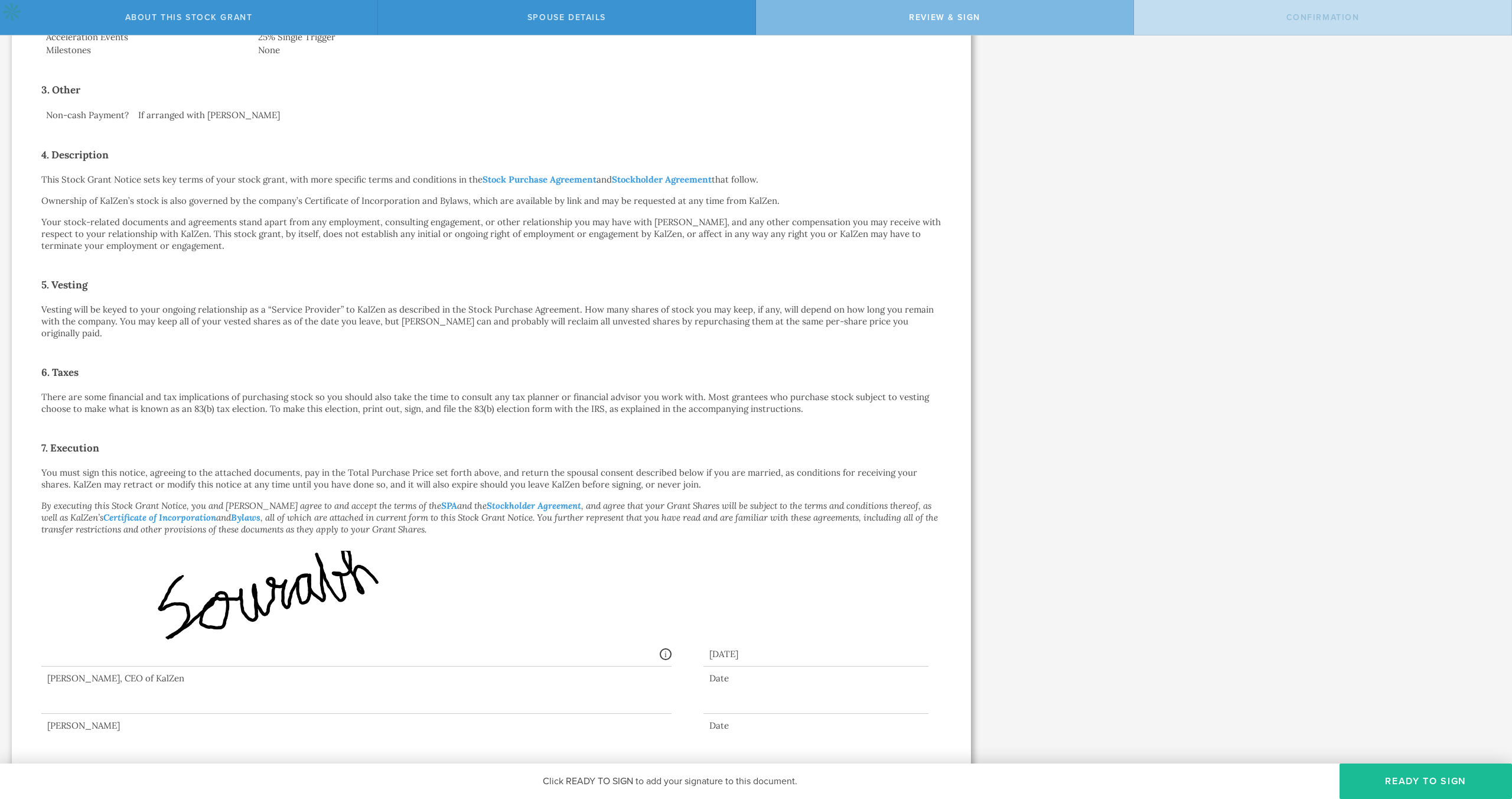
drag, startPoint x: 745, startPoint y: 676, endPoint x: 745, endPoint y: 700, distance: 24.0
click at [745, 679] on div at bounding box center [491, 693] width 900 height 53
click at [745, 700] on div at bounding box center [491, 693] width 900 height 53
click at [1407, 792] on button "Ready to Sign" at bounding box center [1425, 781] width 173 height 36
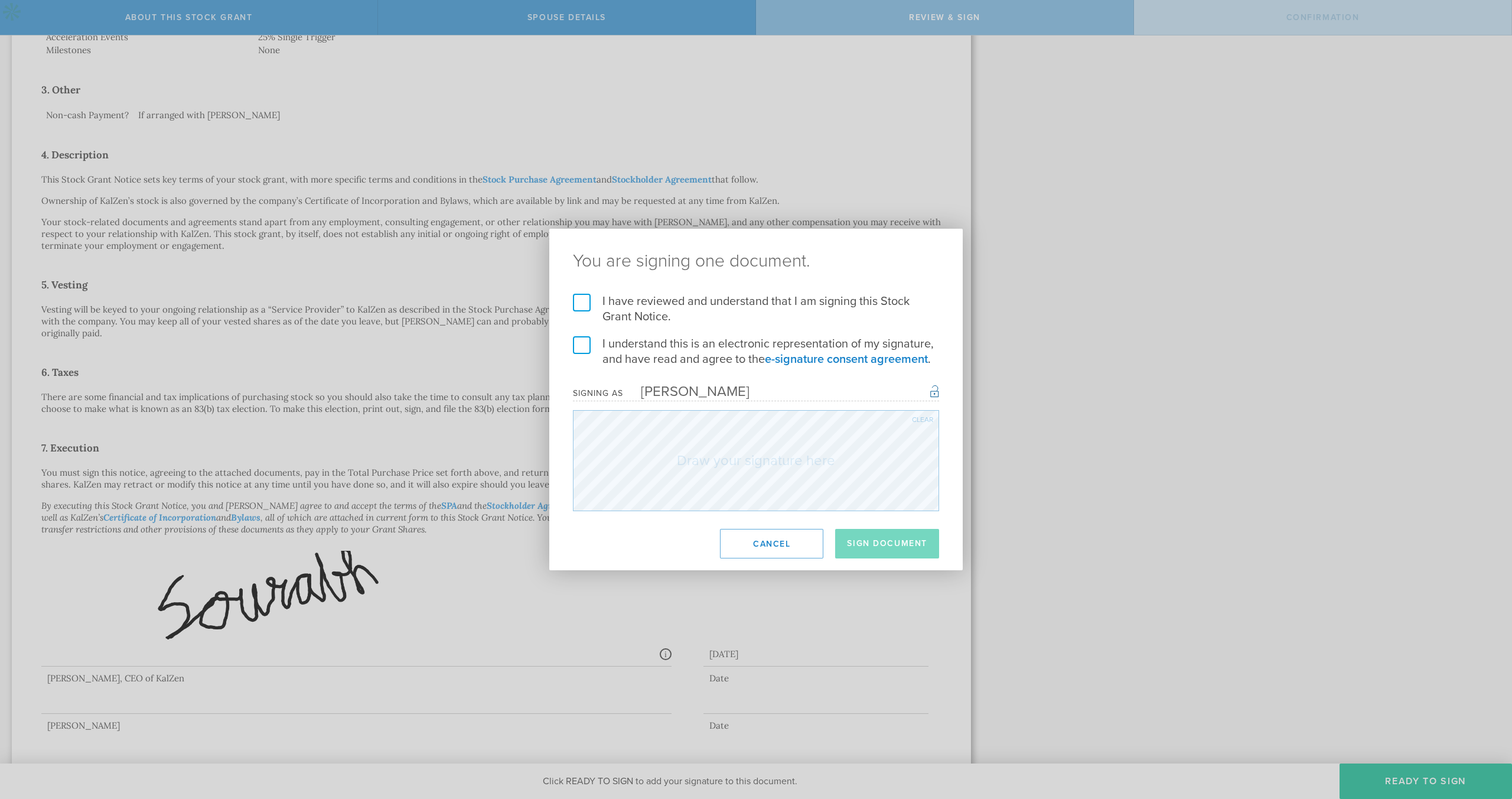
click at [587, 309] on label "I have reviewed and understand that I am signing this Stock Grant Notice." at bounding box center [756, 308] width 366 height 31
click at [0, 0] on input "I have reviewed and understand that I am signing this Stock Grant Notice." at bounding box center [0, 0] width 0 height 0
click at [596, 355] on label "I understand this is an electronic representation of my signature, and have rea…" at bounding box center [756, 351] width 366 height 31
click at [0, 0] on input "I understand this is an electronic representation of my signature, and have rea…" at bounding box center [0, 0] width 0 height 0
click at [925, 418] on div "Clear" at bounding box center [922, 419] width 22 height 7
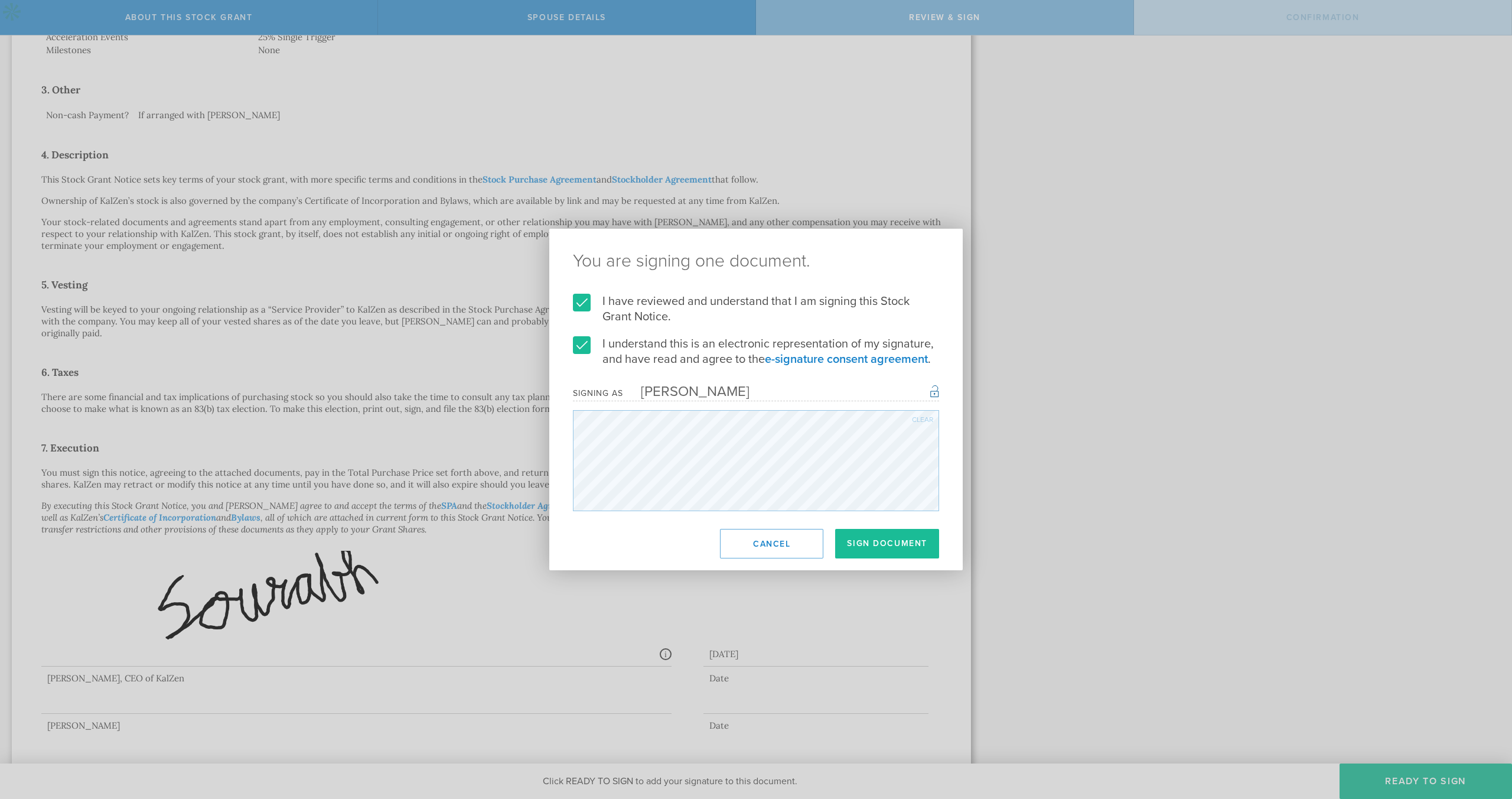
click at [932, 417] on div "Clear" at bounding box center [756, 460] width 366 height 101
click at [915, 421] on div "Clear" at bounding box center [922, 419] width 22 height 7
click at [918, 417] on div "Clear" at bounding box center [922, 419] width 22 height 7
click at [663, 409] on form "I have reviewed and understand that I am signing this Stock Grant Notice. I und…" at bounding box center [756, 402] width 366 height 217
click at [923, 418] on div "Clear" at bounding box center [922, 419] width 22 height 7
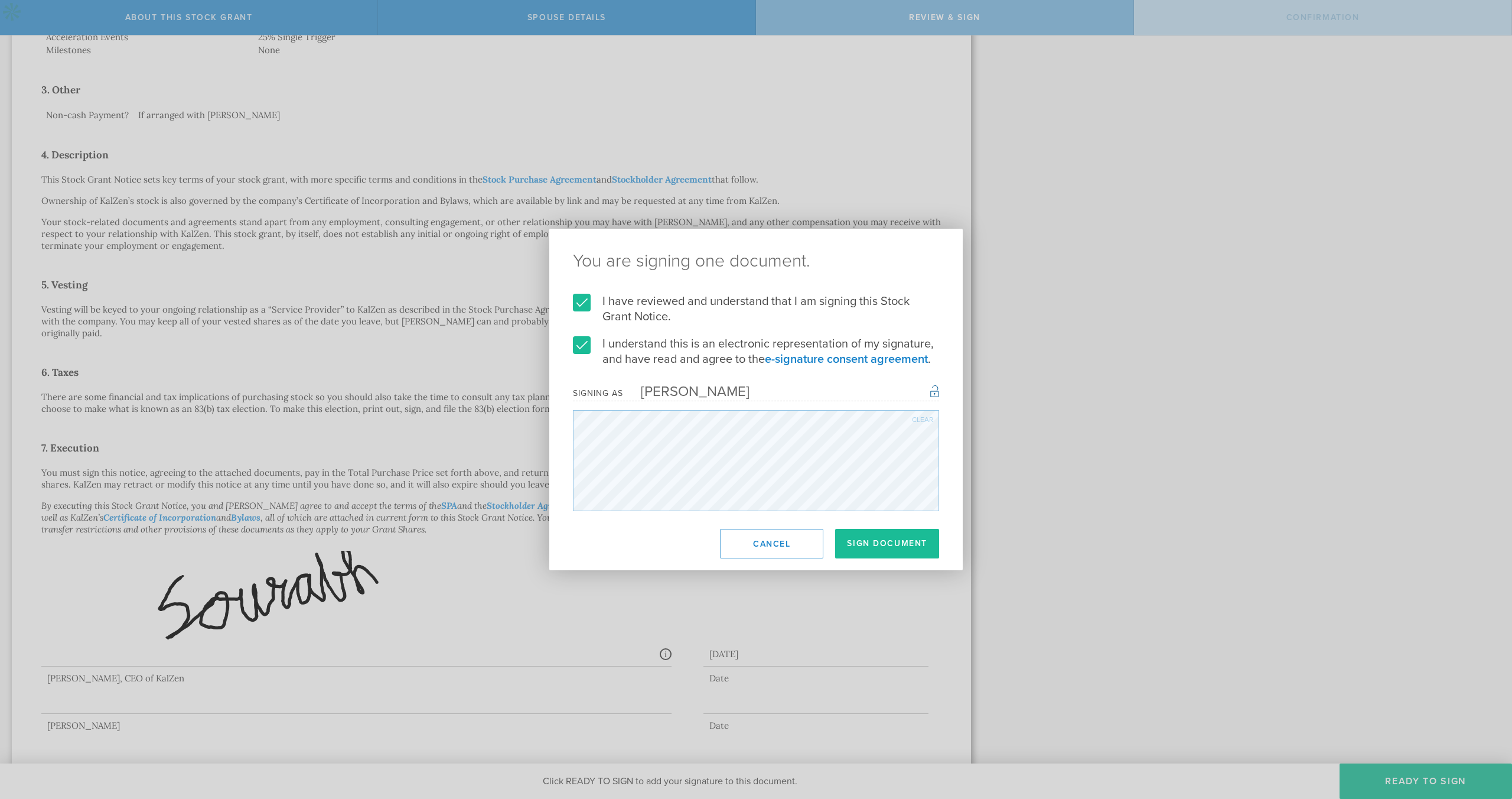
click at [920, 421] on div "Clear" at bounding box center [922, 419] width 22 height 7
click at [926, 416] on div "Clear" at bounding box center [922, 419] width 22 height 7
click at [671, 393] on form "I have reviewed and understand that I am signing this Stock Grant Notice. I und…" at bounding box center [756, 402] width 366 height 217
click at [926, 421] on div "Clear" at bounding box center [922, 419] width 22 height 7
click at [917, 416] on div "Clear" at bounding box center [922, 419] width 22 height 7
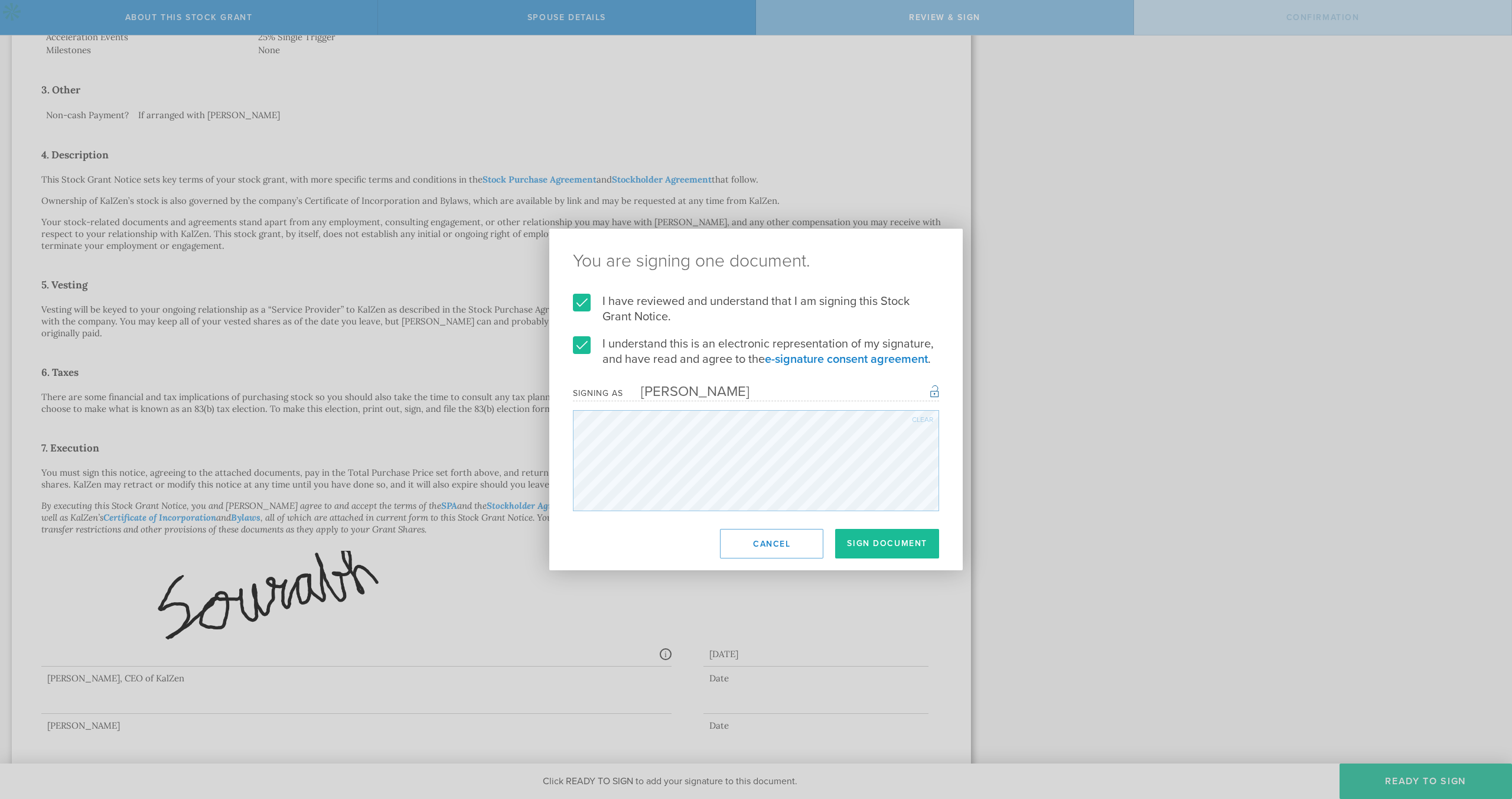
click at [922, 416] on div "Clear" at bounding box center [922, 419] width 22 height 7
click at [915, 419] on div "Clear" at bounding box center [922, 419] width 22 height 7
click at [912, 418] on div "Clear" at bounding box center [922, 419] width 22 height 7
click at [902, 546] on button "Sign Document" at bounding box center [887, 543] width 104 height 30
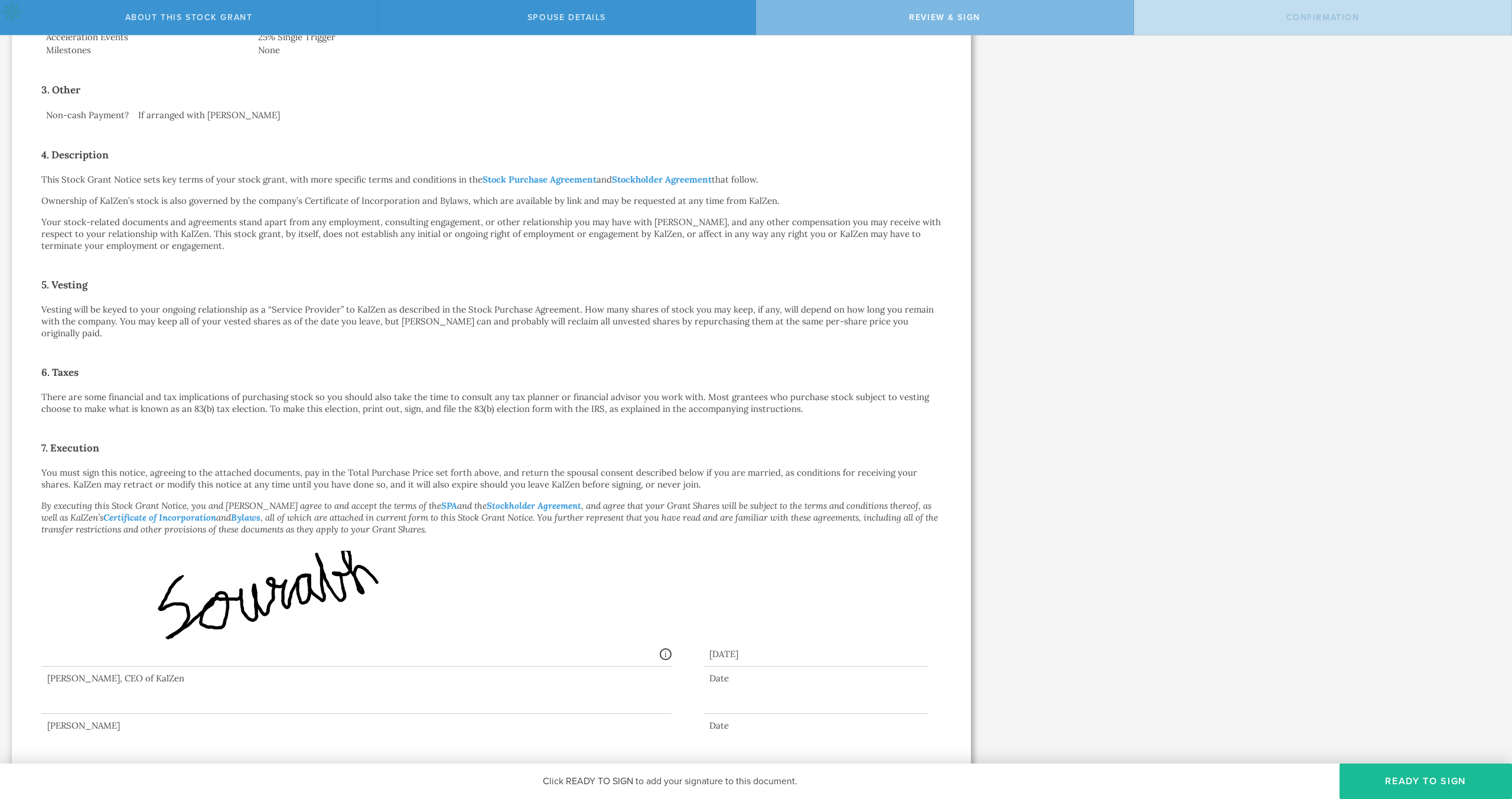
scroll to position [0, 0]
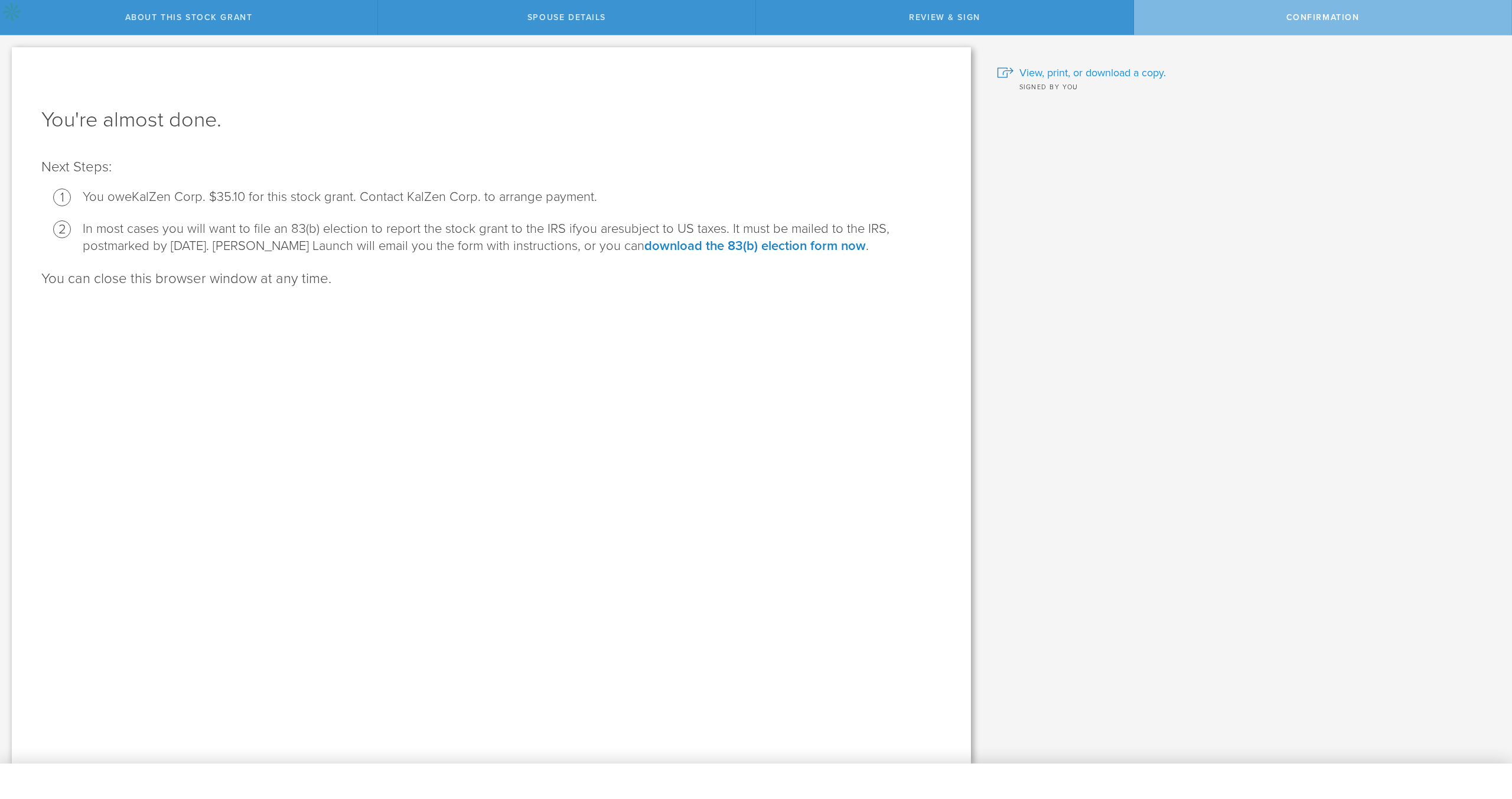
click at [1078, 76] on span "View, print, or download a copy." at bounding box center [1092, 73] width 146 height 16
click at [1311, 470] on div "Why and when do I have to pay for this stock grant? Following US tax laws and […" at bounding box center [1247, 399] width 529 height 728
click at [992, 564] on div "Why and when do I have to pay for this stock grant? Following US tax laws and […" at bounding box center [1247, 399] width 529 height 728
click at [1036, 512] on div "Why and when do I have to pay for this stock grant? Following US tax laws and […" at bounding box center [1247, 399] width 529 height 728
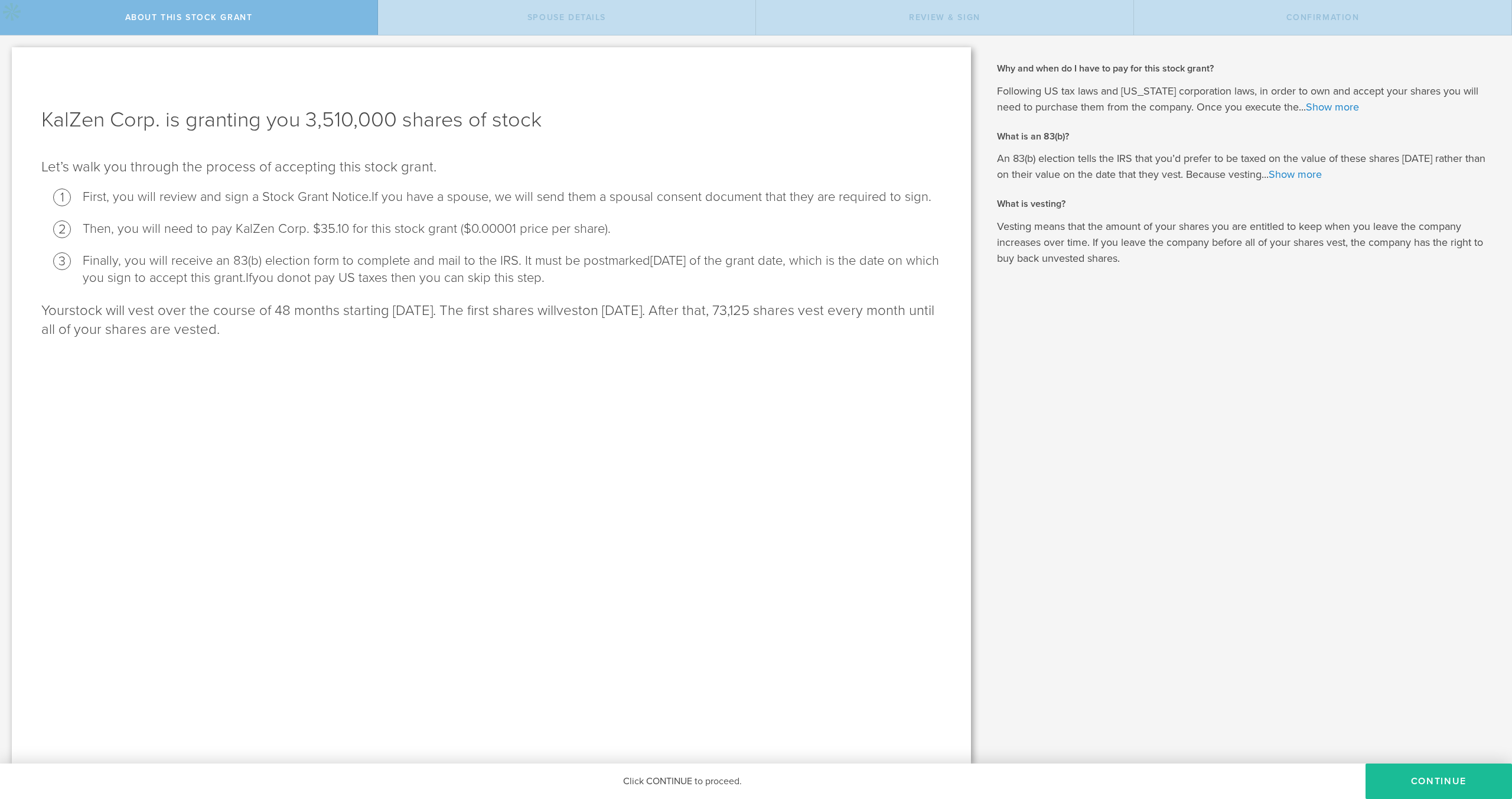
click at [1108, 446] on div "Why and when do I have to pay for this stock grant? Following US tax laws and […" at bounding box center [1247, 399] width 529 height 728
click at [1253, 606] on div "Why and when do I have to pay for this stock grant? Following US tax laws and […" at bounding box center [1247, 399] width 529 height 728
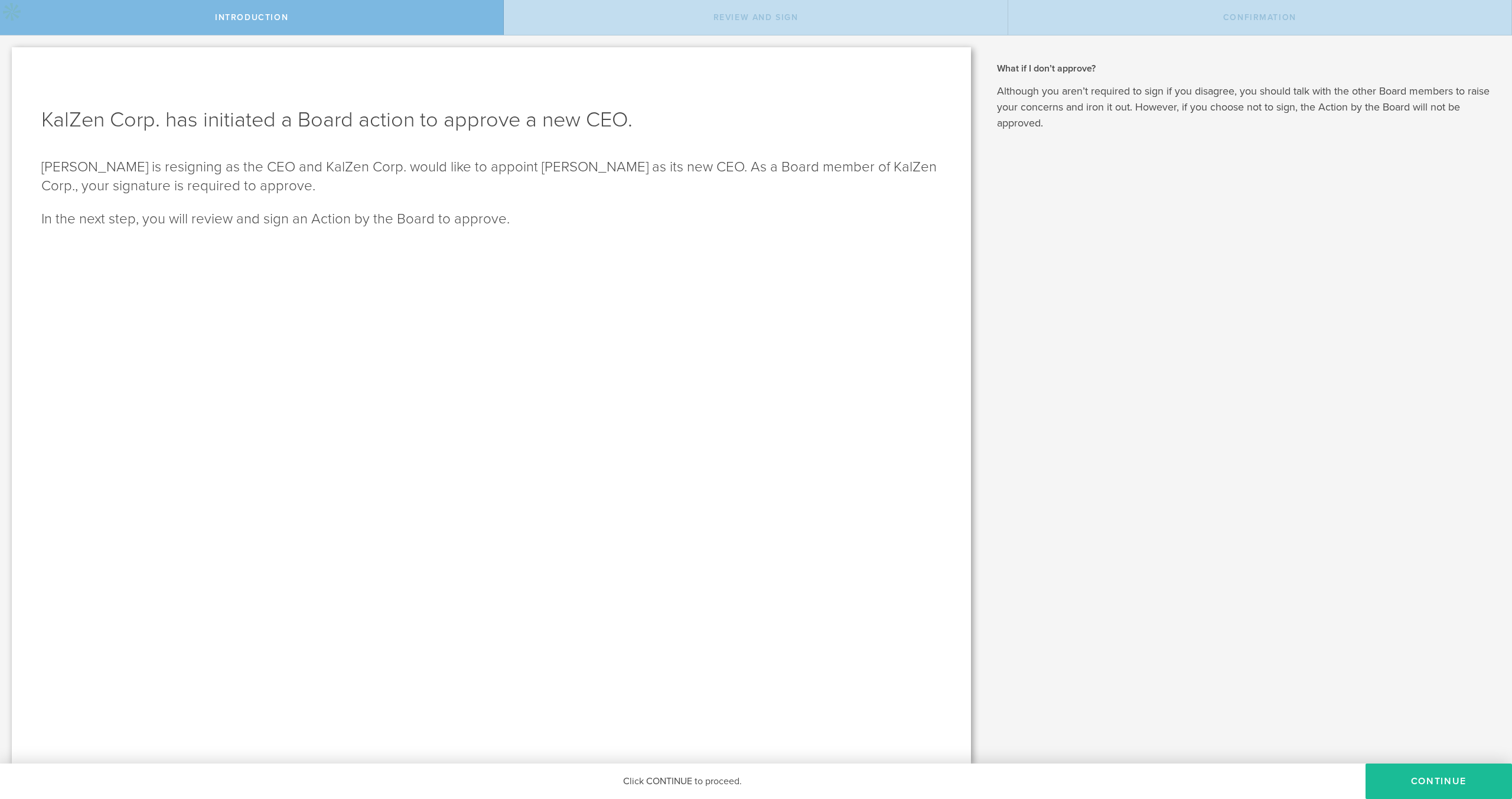
click at [1137, 537] on div "What if I don’t approve? Although you aren’t required to sign if you disagree, …" at bounding box center [1247, 399] width 529 height 728
click at [891, 281] on div "KalZen Corp. has initiated a Board action to approve a new CEO. Sourabh Prakash…" at bounding box center [491, 405] width 959 height 716
click at [1111, 332] on div "What if I don’t approve? Although you aren’t required to sign if you disagree, …" at bounding box center [1247, 399] width 529 height 728
click at [1106, 321] on div "What if I don’t approve? Although you aren’t required to sign if you disagree, …" at bounding box center [1247, 399] width 529 height 728
click at [1092, 332] on div "What if I don’t approve? Although you aren’t required to sign if you disagree, …" at bounding box center [1247, 399] width 529 height 728
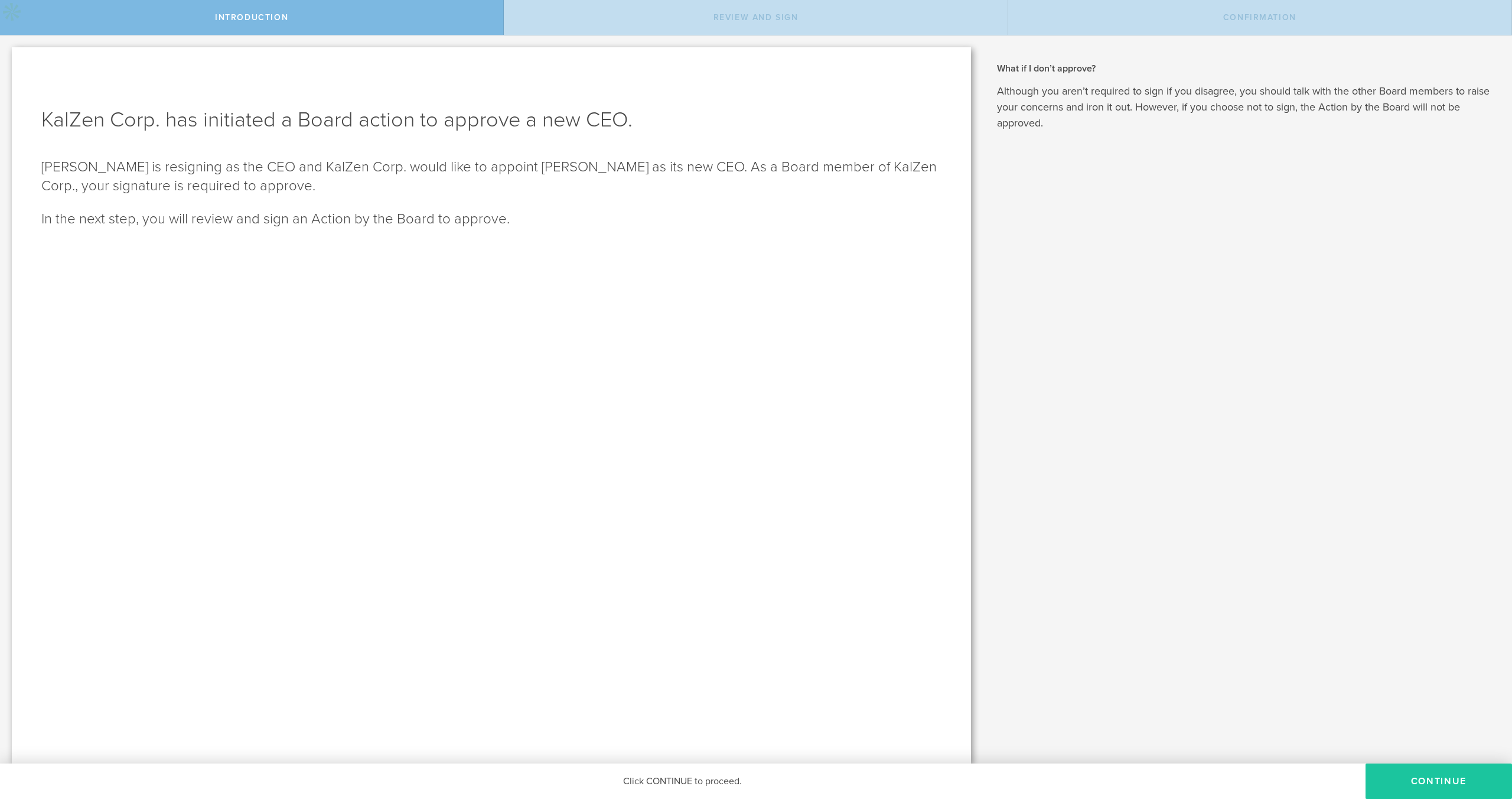
click at [1429, 779] on button "Continue" at bounding box center [1439, 781] width 146 height 36
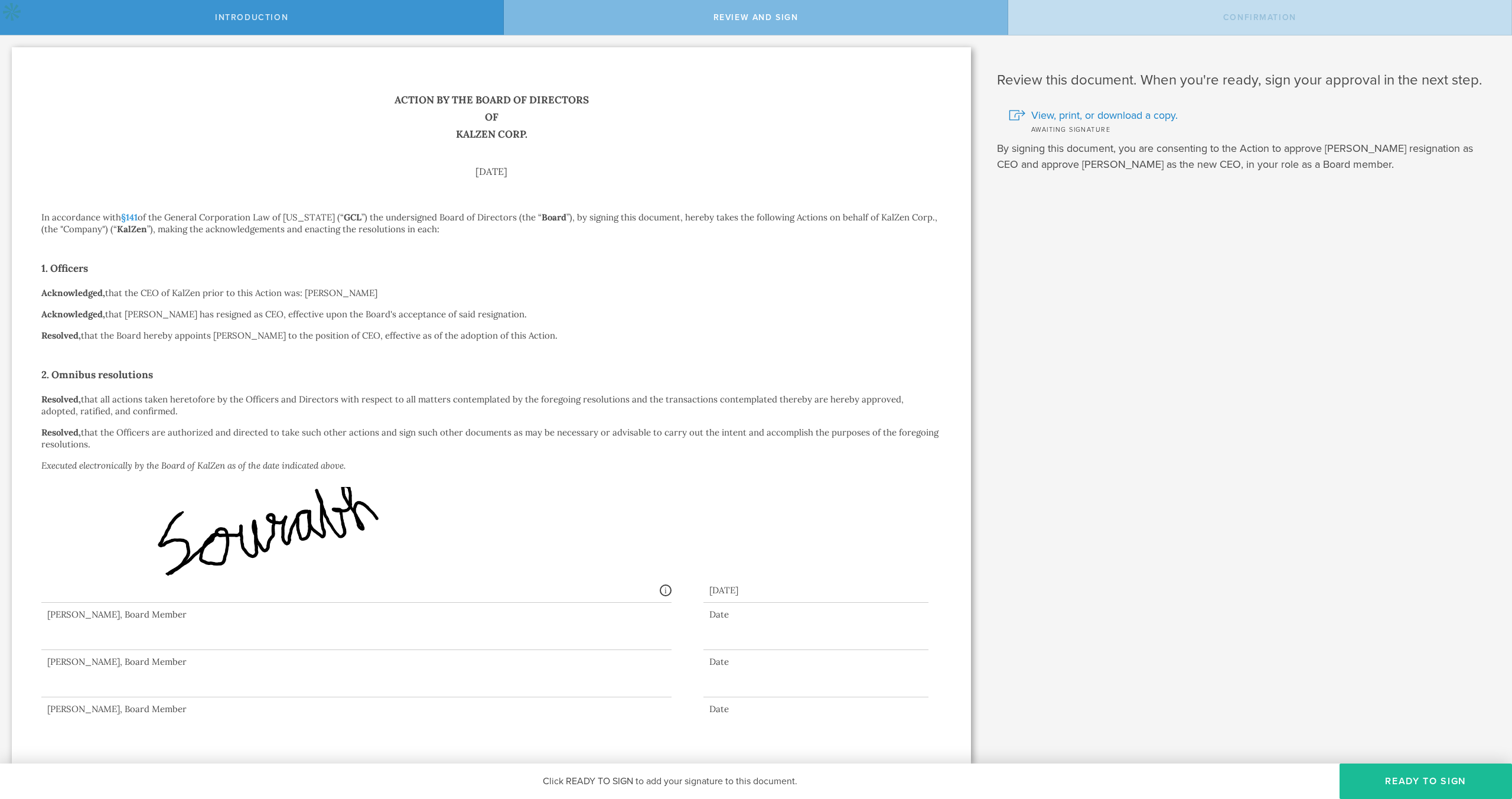
click at [321, 294] on p "Acknowledged, that the CEO of KalZen prior to this Action was: [PERSON_NAME]" at bounding box center [491, 293] width 900 height 12
click at [320, 295] on p "Acknowledged, that the CEO of KalZen prior to this Action was: Sourabh Prakash" at bounding box center [491, 293] width 900 height 12
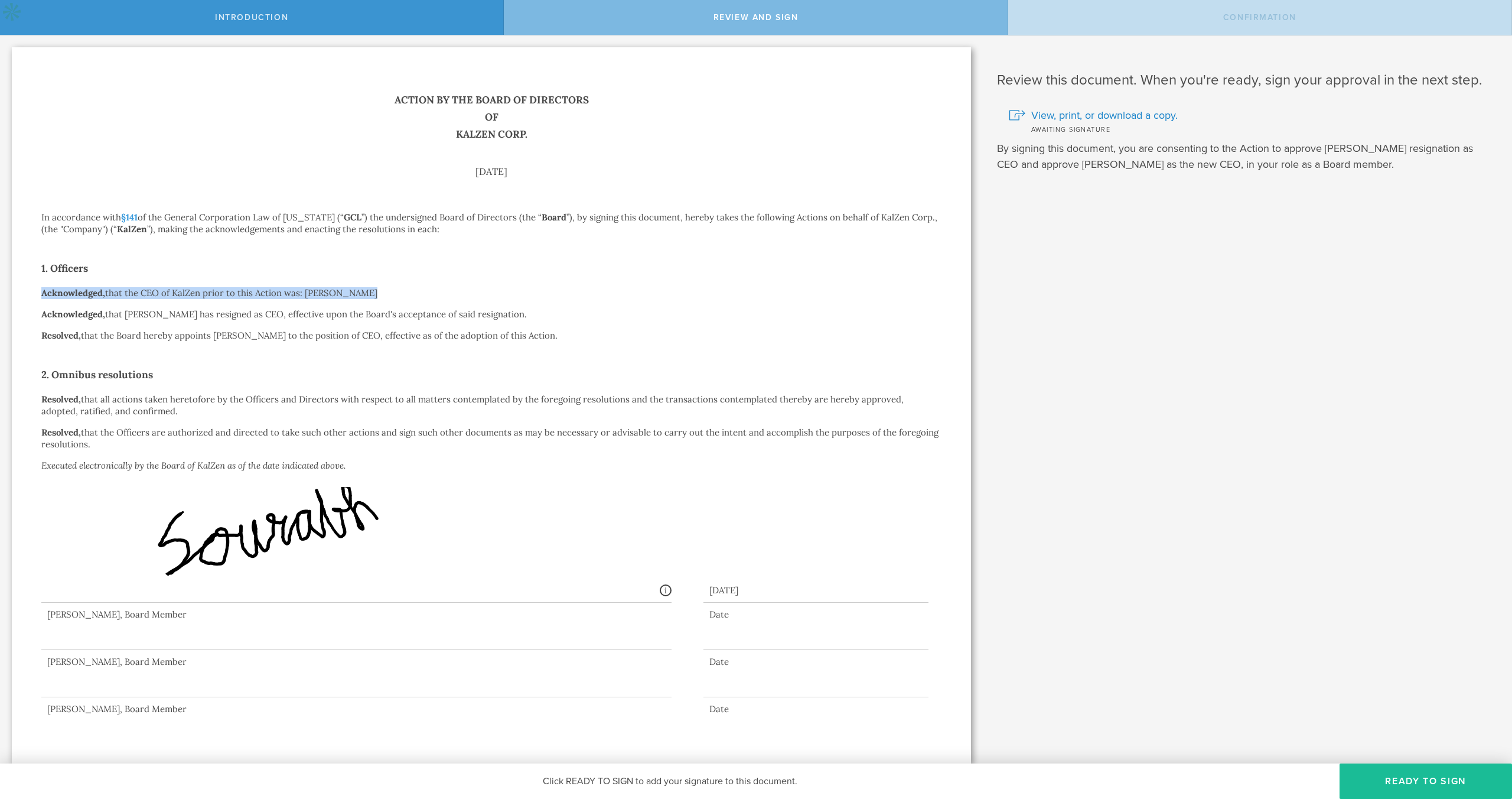
click at [320, 295] on p "Acknowledged, that the CEO of KalZen prior to this Action was: Sourabh Prakash" at bounding box center [491, 293] width 900 height 12
click at [91, 314] on strong "Acknowledged," at bounding box center [73, 313] width 64 height 11
drag, startPoint x: 91, startPoint y: 314, endPoint x: 505, endPoint y: 315, distance: 414.0
click at [505, 315] on p "Acknowledged, that Sourabh Prakash has resigned as CEO, effective upon the Boar…" at bounding box center [491, 314] width 900 height 12
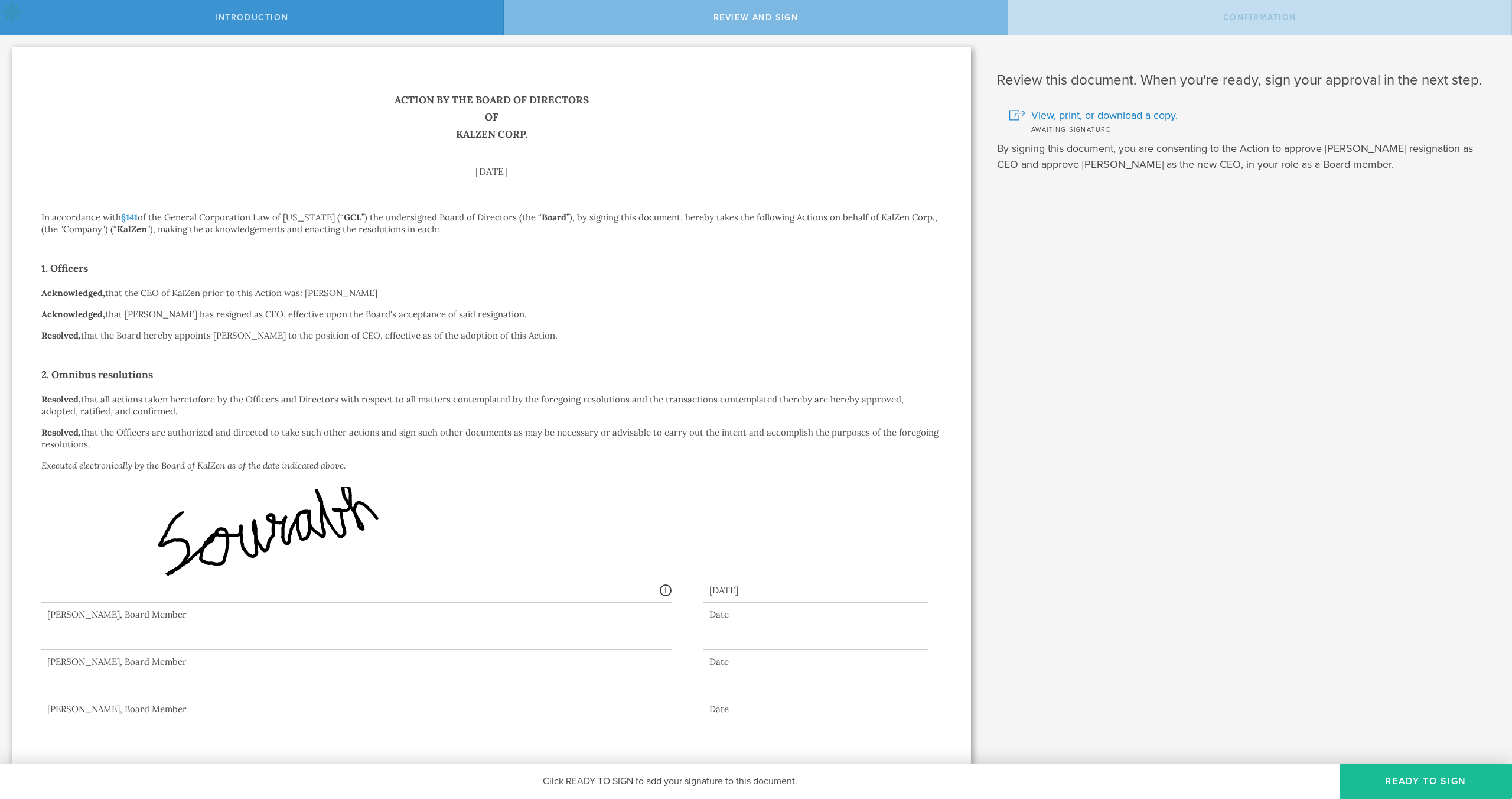
click at [505, 315] on p "Acknowledged, that Sourabh Prakash has resigned as CEO, effective upon the Boar…" at bounding box center [491, 314] width 900 height 12
click at [99, 326] on div "Action by the Board of Directors of KalZen Corp. September 9, 2025 In accordanc…" at bounding box center [491, 403] width 900 height 623
click at [101, 336] on p "Resolved, that the Board hereby appoints Jingye Yang to the position of CEO, ef…" at bounding box center [491, 336] width 900 height 12
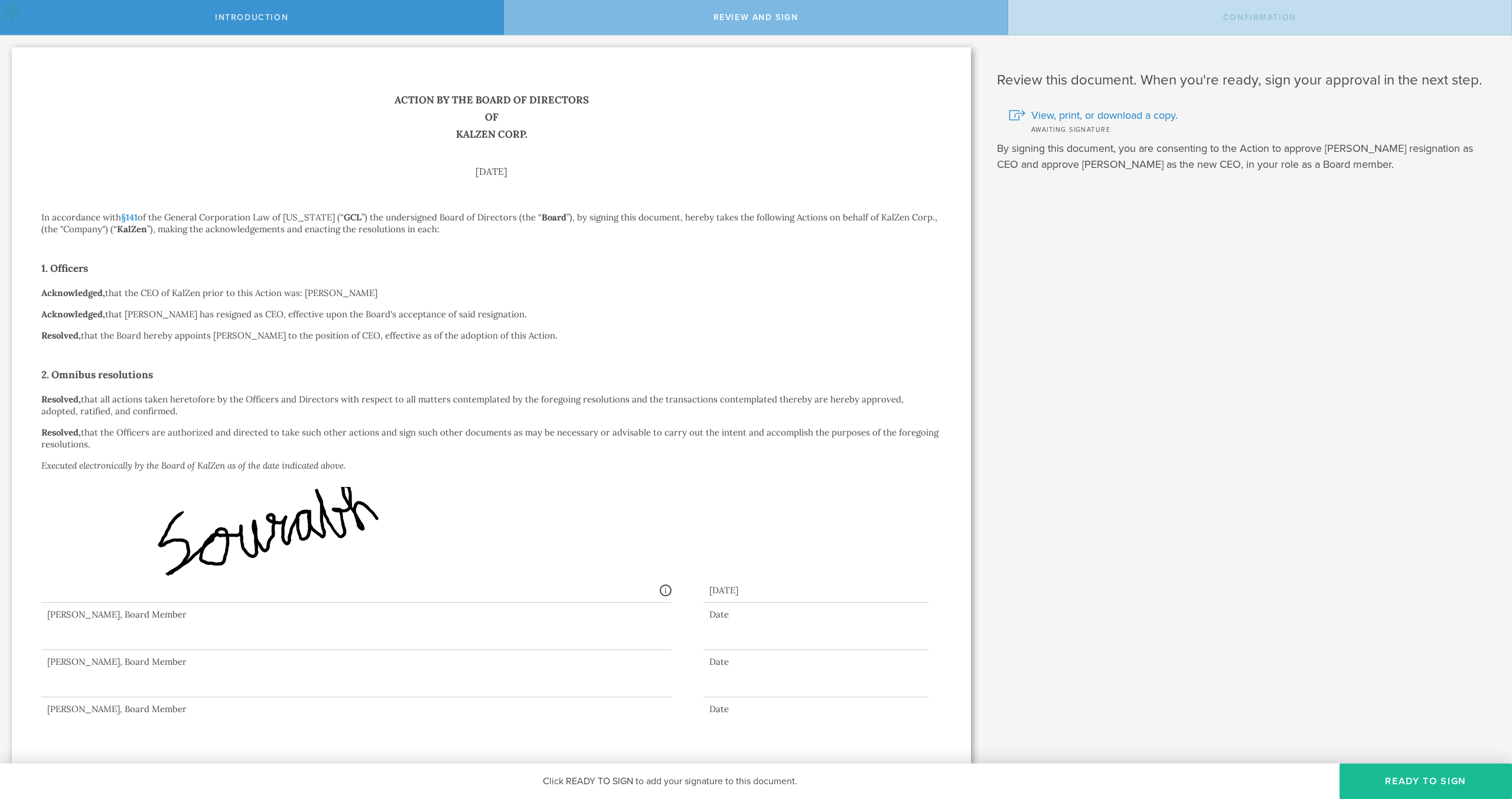
click at [170, 403] on p "Resolved, that all actions taken heretofore by the Officers and Directors with …" at bounding box center [491, 405] width 900 height 24
click at [165, 432] on p "Resolved, that the Officers are authorized and directed to take such other acti…" at bounding box center [491, 439] width 900 height 24
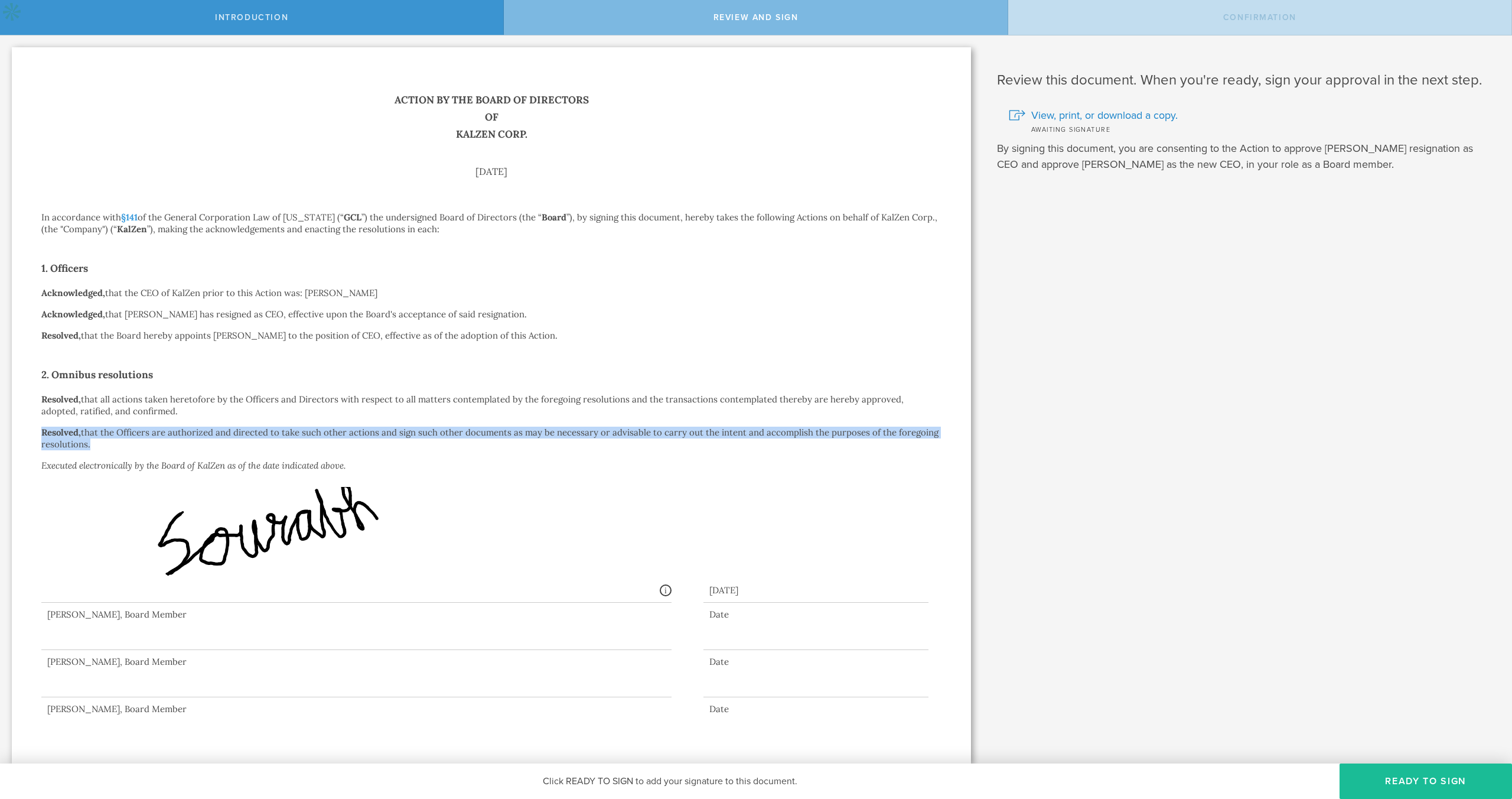
click at [165, 432] on p "Resolved, that the Officers are authorized and directed to take such other acti…" at bounding box center [491, 439] width 900 height 24
click at [1432, 788] on button "Ready to Sign" at bounding box center [1425, 781] width 173 height 36
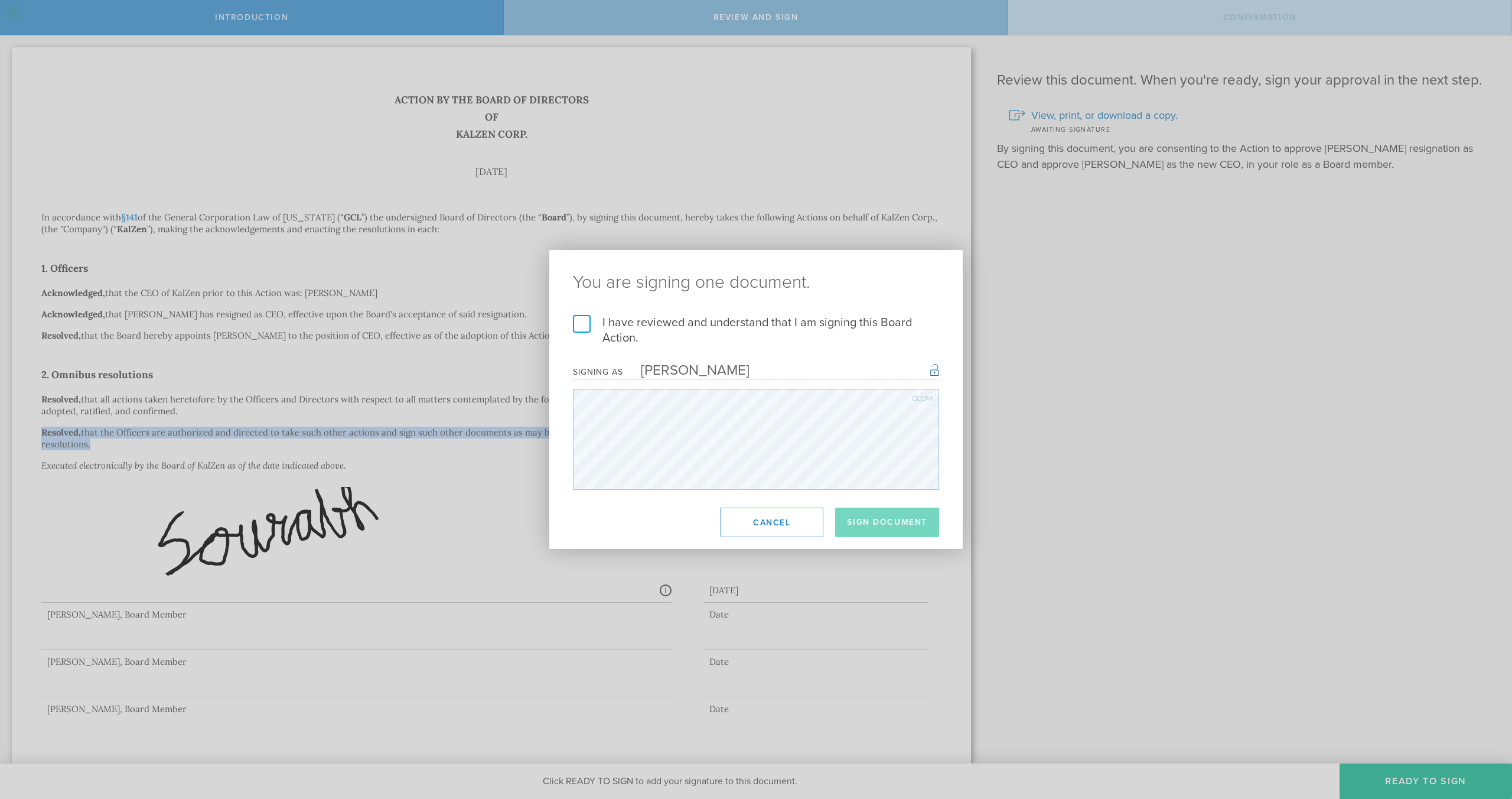
click at [586, 325] on label "I have reviewed and understand that I am signing this Board Action." at bounding box center [756, 330] width 366 height 31
click at [0, 0] on input "I have reviewed and understand that I am signing this Board Action." at bounding box center [0, 0] width 0 height 0
click at [903, 523] on button "Sign Document" at bounding box center [887, 522] width 104 height 30
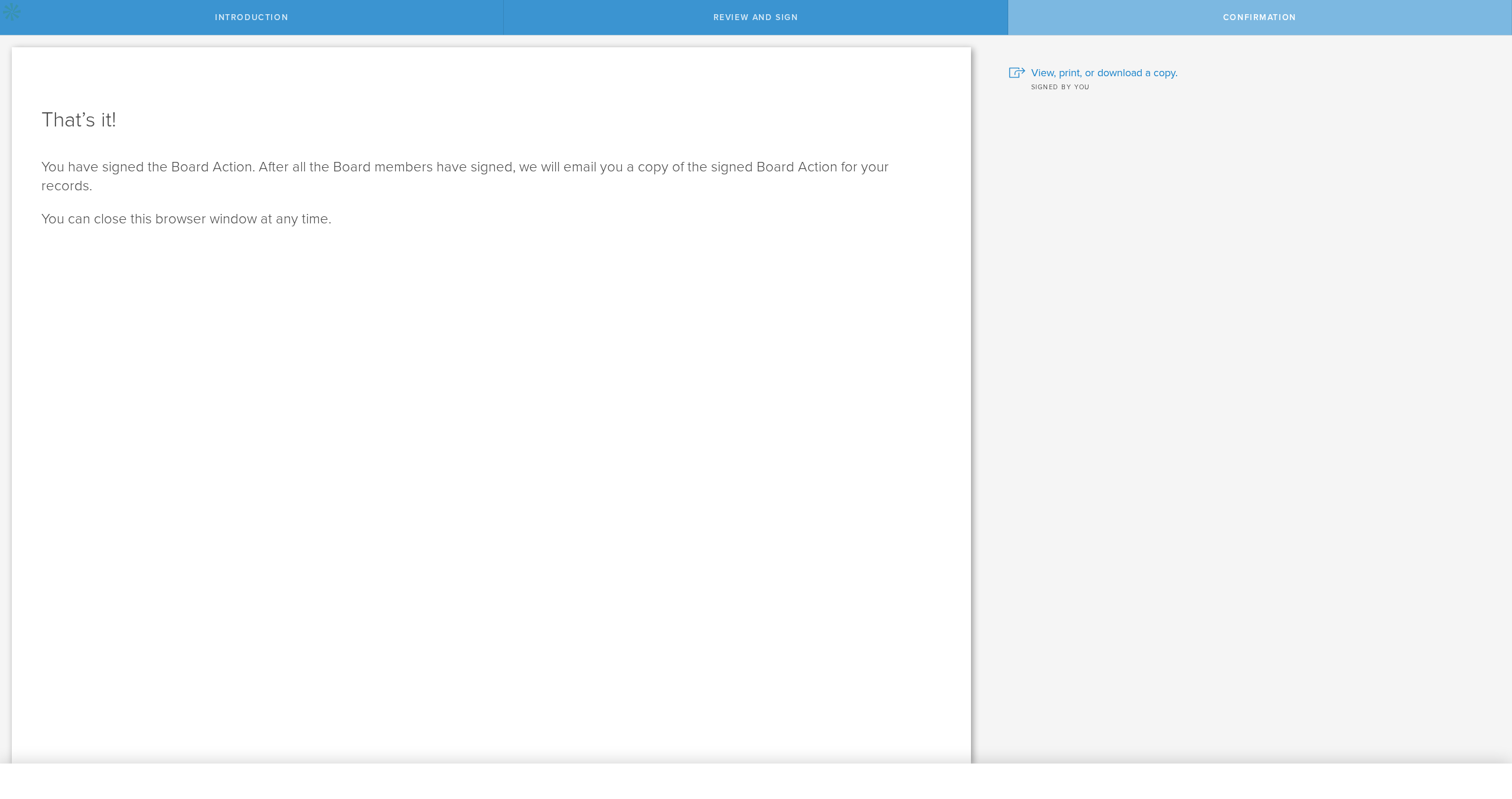
click at [1237, 305] on div "What if I don’t approve? Although you aren’t required to sign if you disagree, …" at bounding box center [1247, 399] width 529 height 728
